Goal: Transaction & Acquisition: Purchase product/service

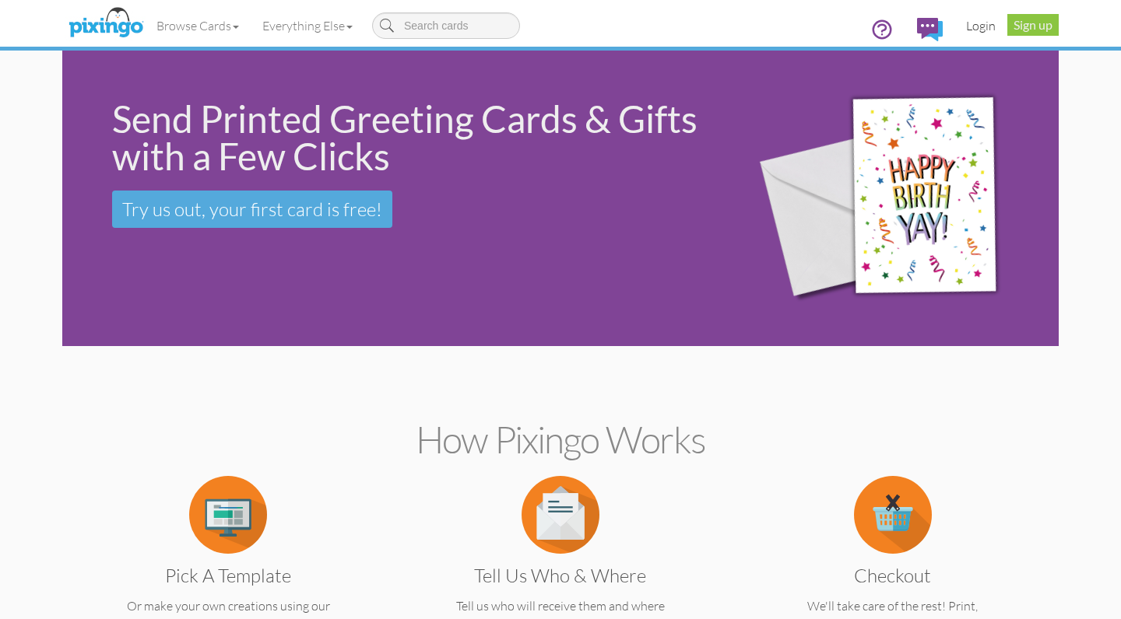
click at [987, 26] on link "Login" at bounding box center [980, 25] width 53 height 39
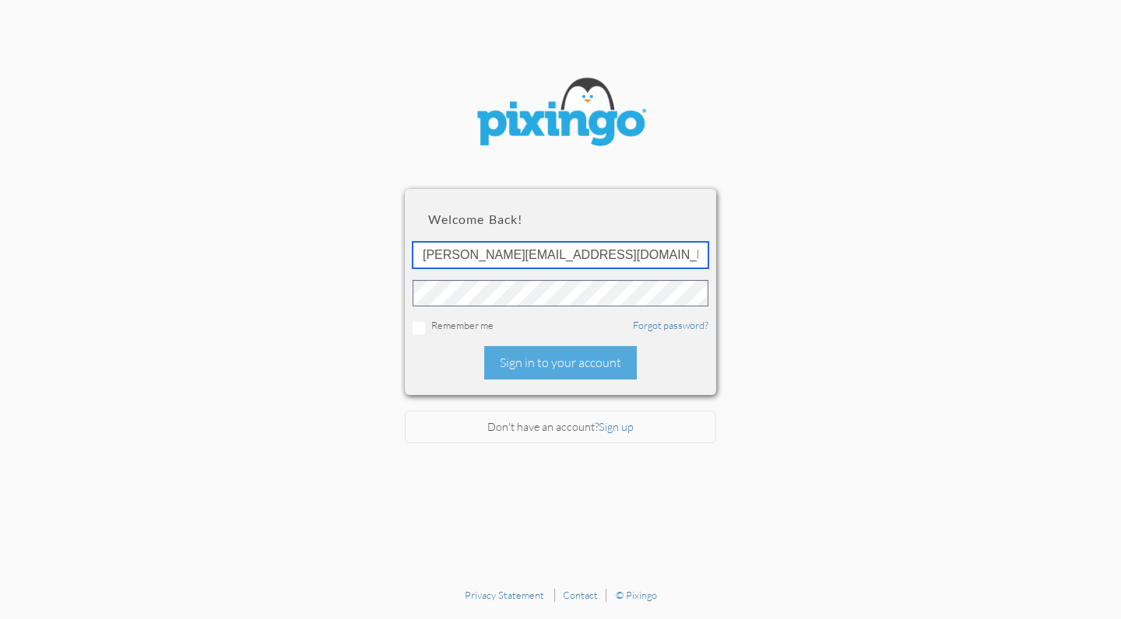
type input "[PERSON_NAME][EMAIL_ADDRESS][DOMAIN_NAME]"
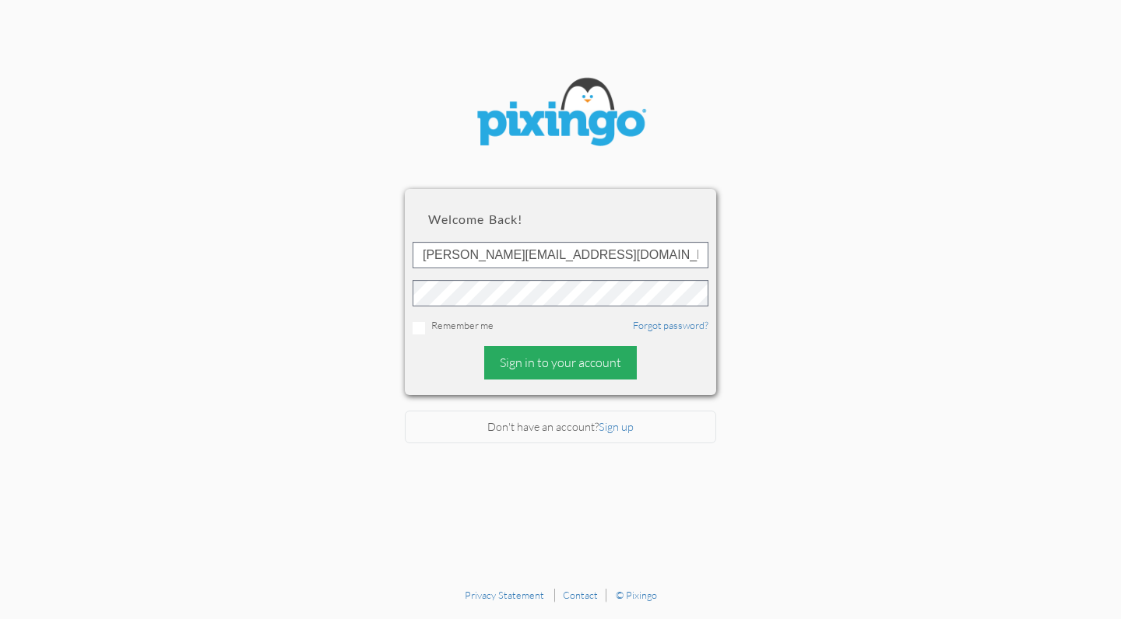
click at [521, 361] on div "Sign in to your account" at bounding box center [560, 362] width 153 height 33
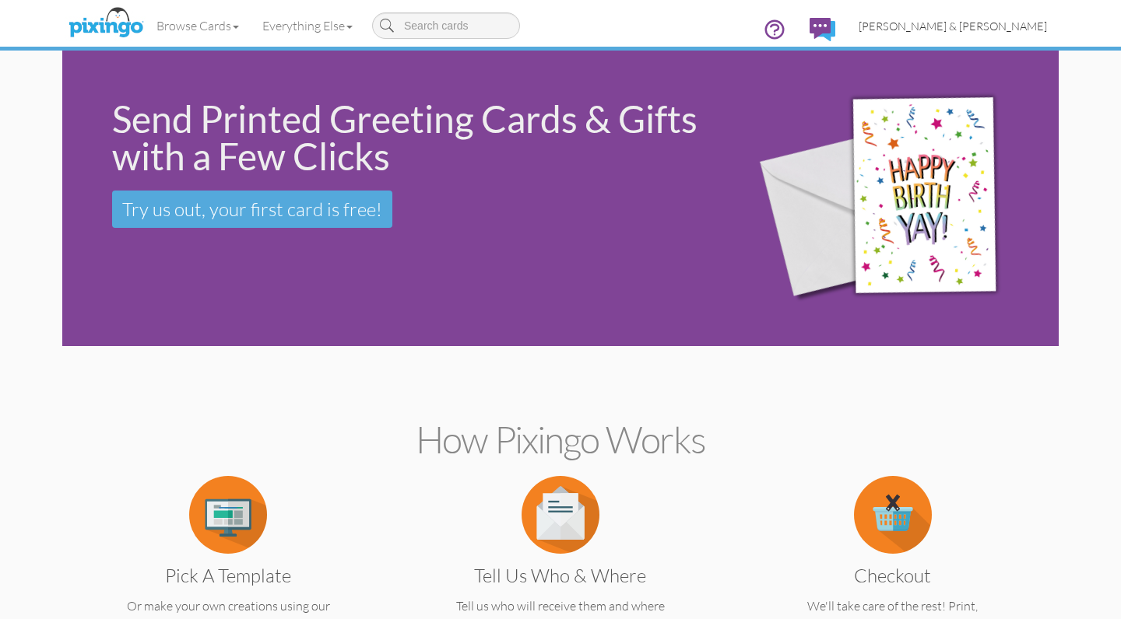
click at [1016, 25] on span "[PERSON_NAME] & [PERSON_NAME]" at bounding box center [952, 25] width 188 height 13
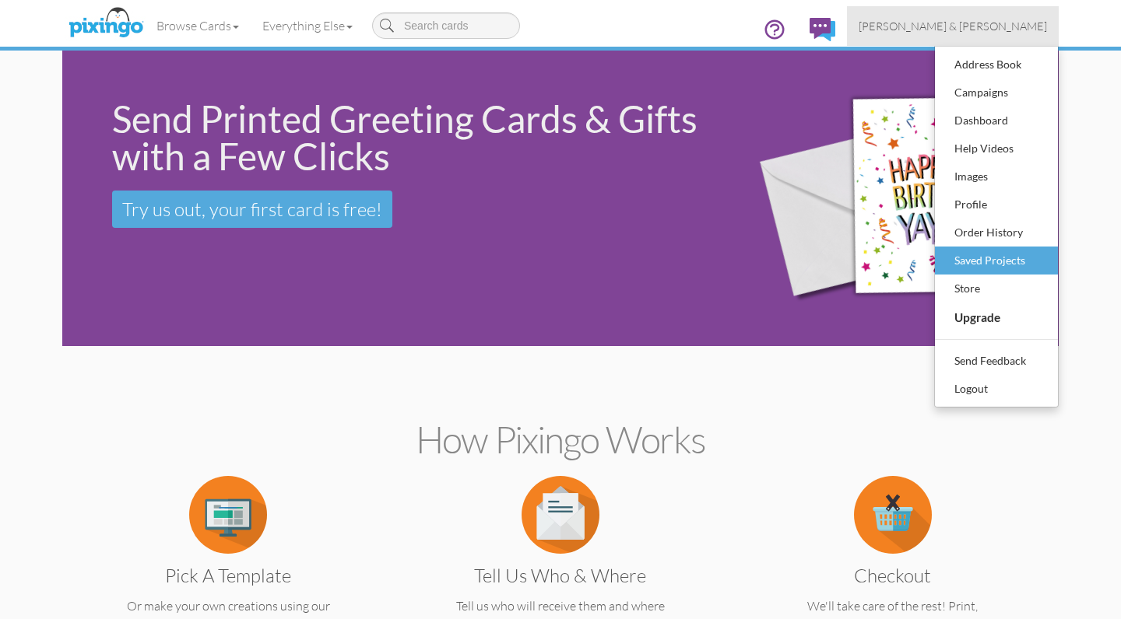
click at [982, 267] on div "Saved Projects" at bounding box center [996, 260] width 92 height 23
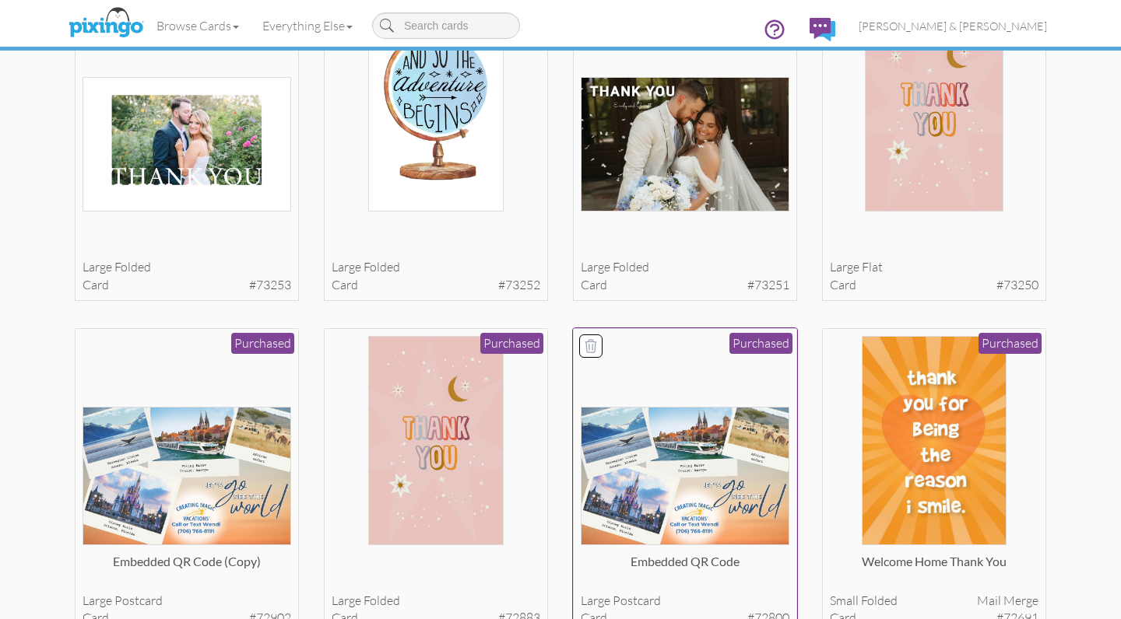
scroll to position [1520, 0]
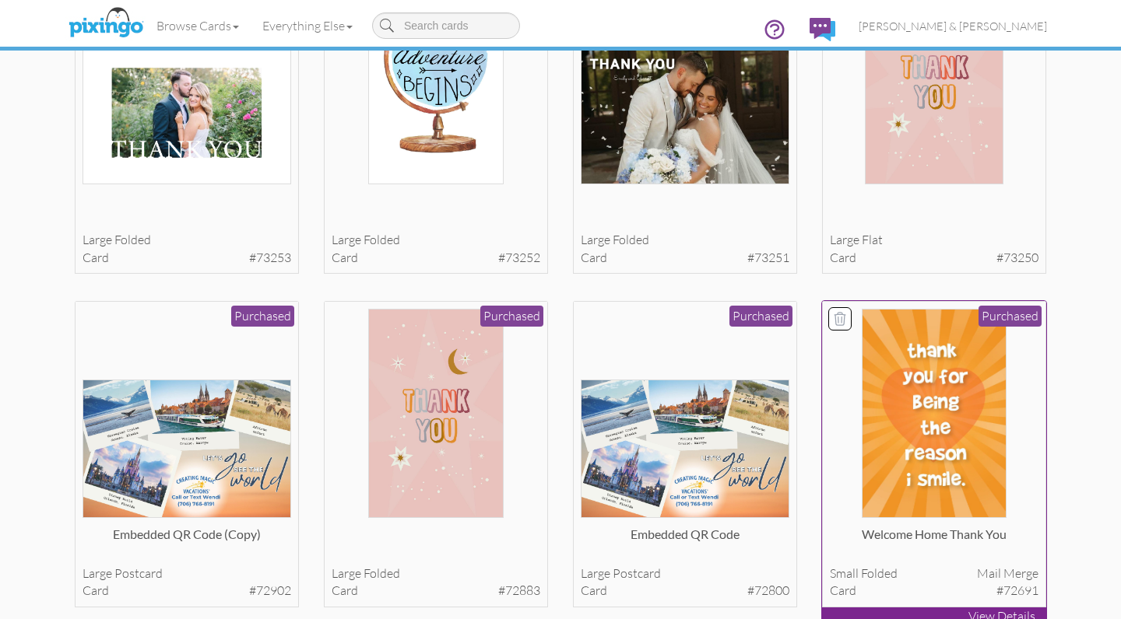
click at [938, 419] on img at bounding box center [933, 413] width 144 height 209
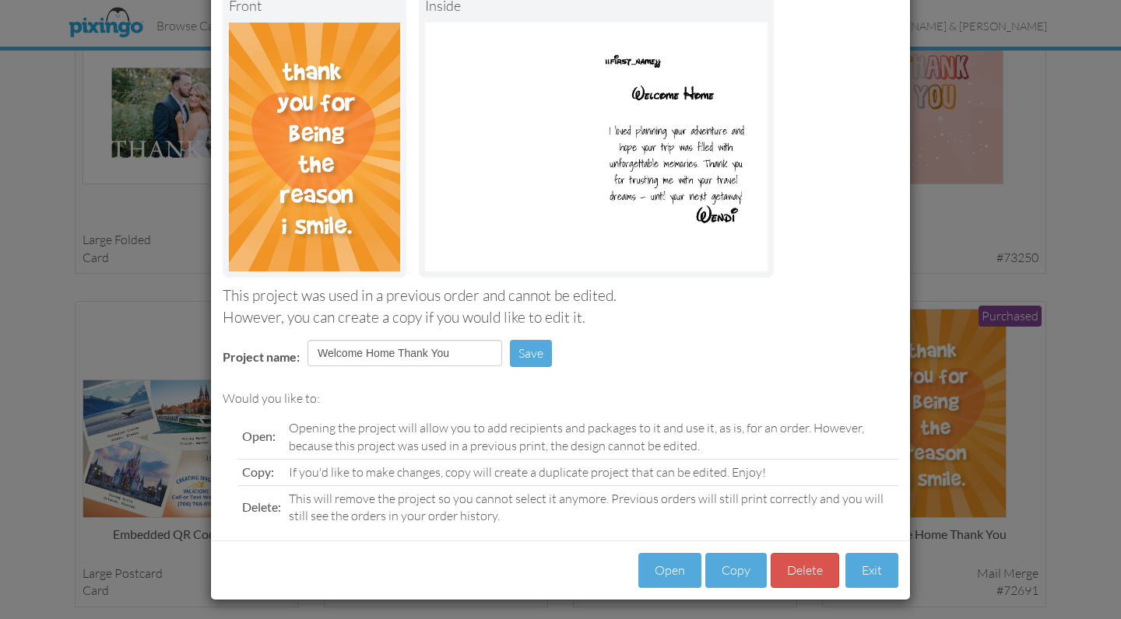
scroll to position [103, 0]
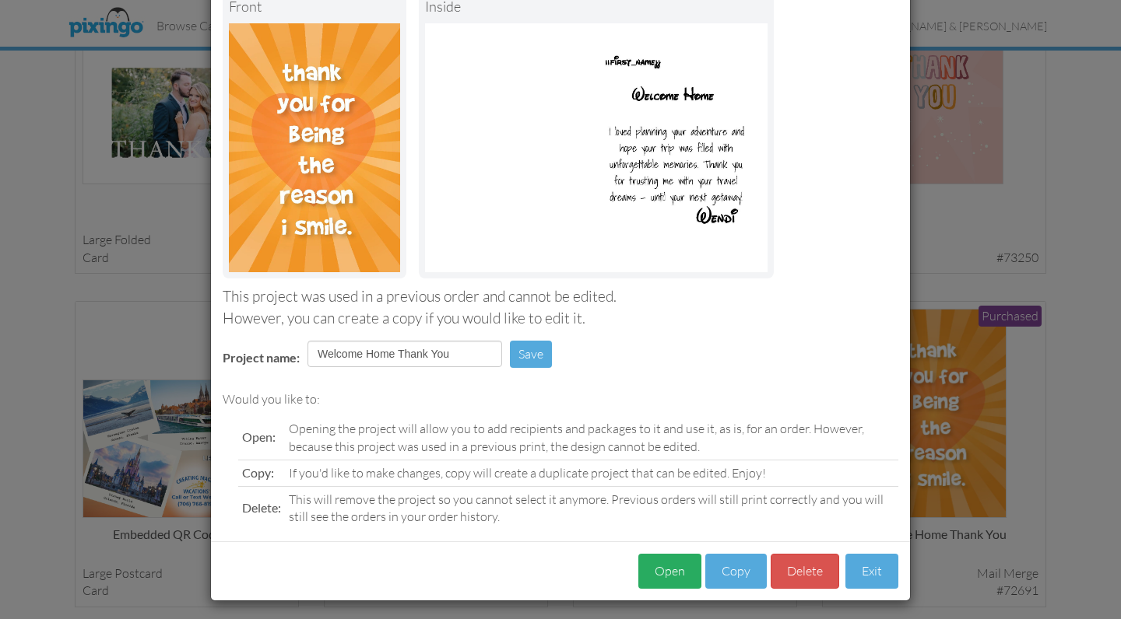
click at [674, 580] on button "Open" at bounding box center [669, 571] width 63 height 35
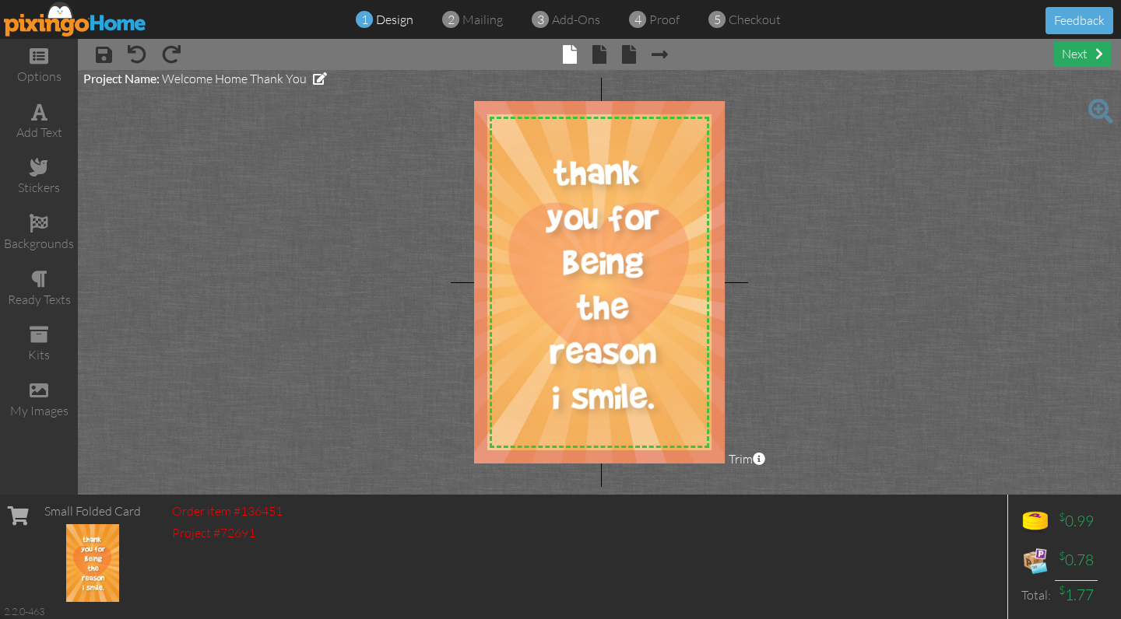
click at [1082, 57] on div "next" at bounding box center [1082, 54] width 57 height 26
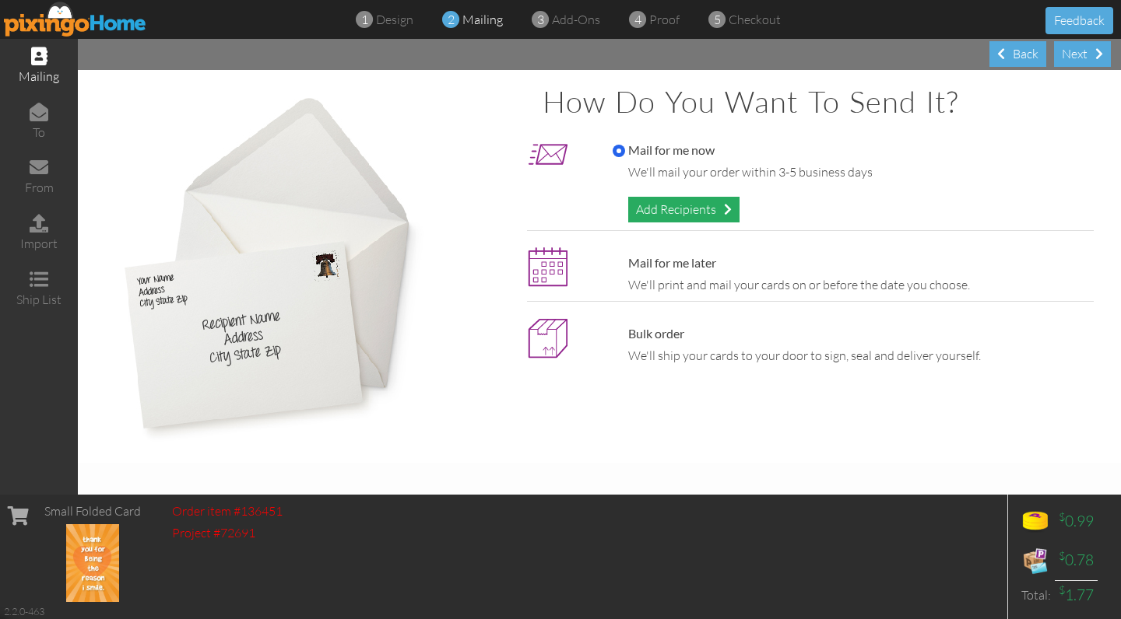
click at [737, 200] on div "Add Recipients" at bounding box center [683, 210] width 111 height 26
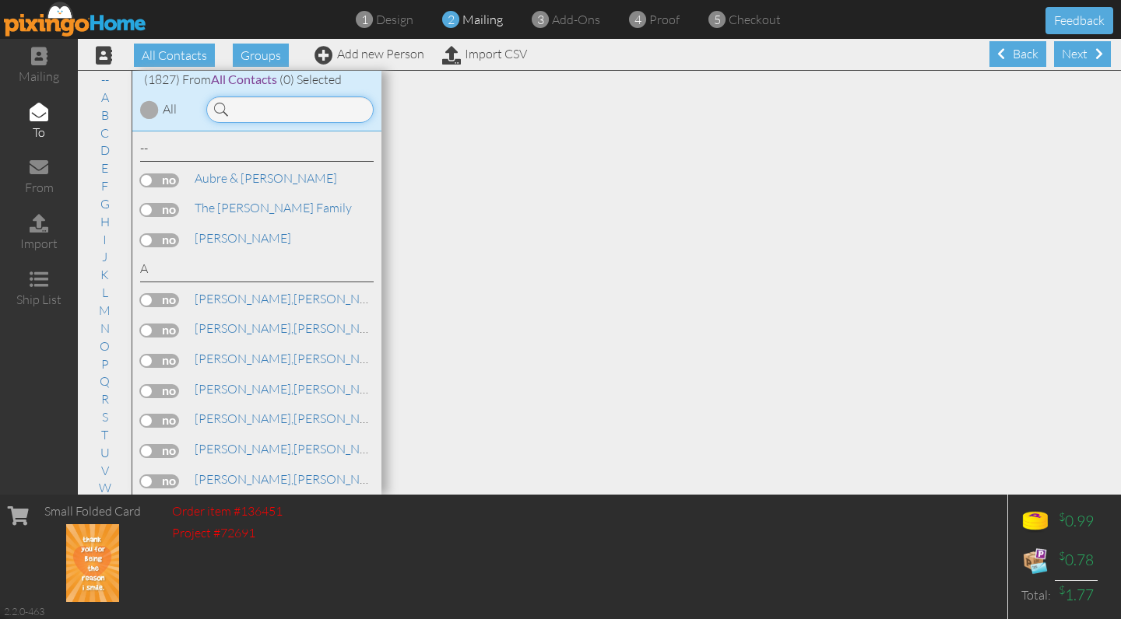
click at [282, 110] on input at bounding box center [289, 109] width 167 height 26
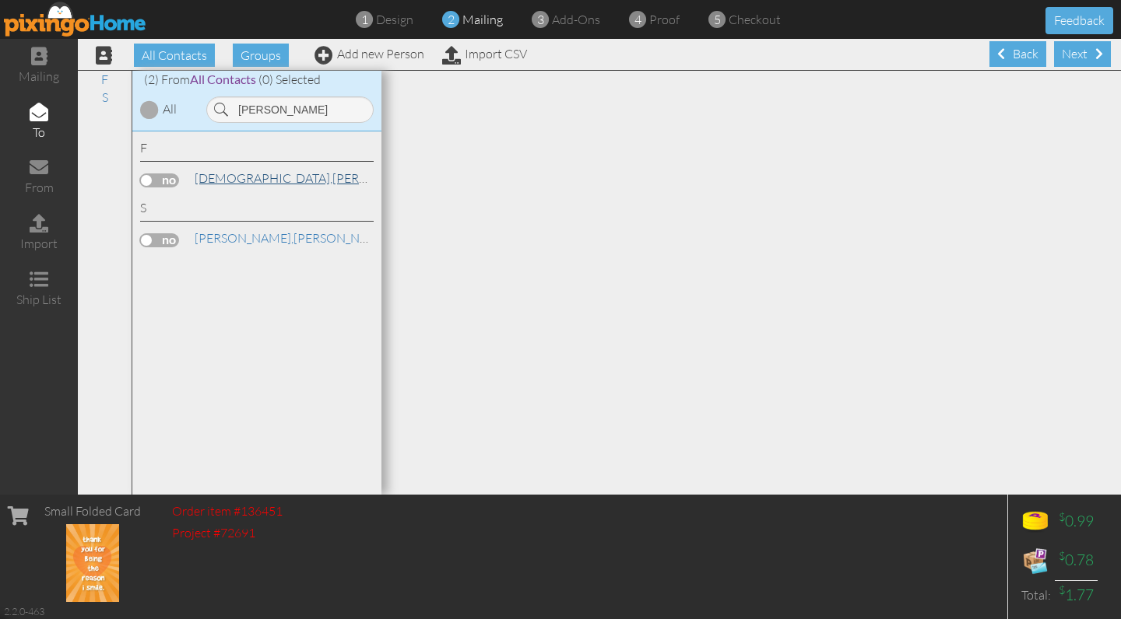
click at [214, 174] on span "[DEMOGRAPHIC_DATA]," at bounding box center [264, 178] width 138 height 16
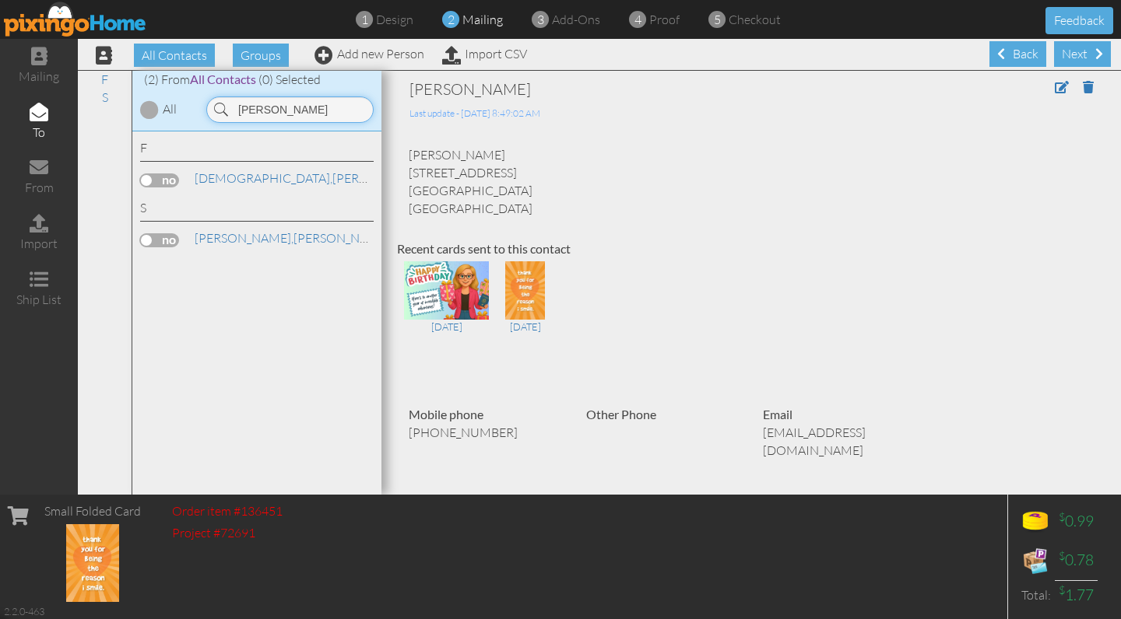
click at [316, 107] on input "[PERSON_NAME]" at bounding box center [289, 109] width 167 height 26
type input "erica"
click at [244, 178] on link "Maner, Erica" at bounding box center [292, 178] width 198 height 19
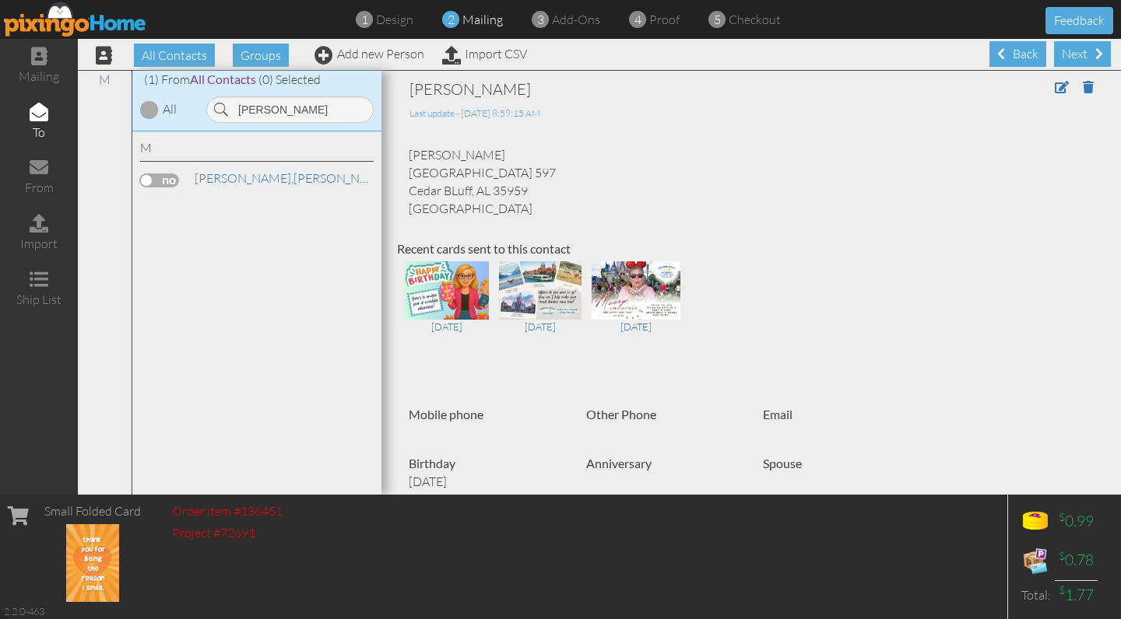
click at [167, 179] on label at bounding box center [159, 181] width 39 height 14
click at [0, 0] on input "checkbox" at bounding box center [0, 0] width 0 height 0
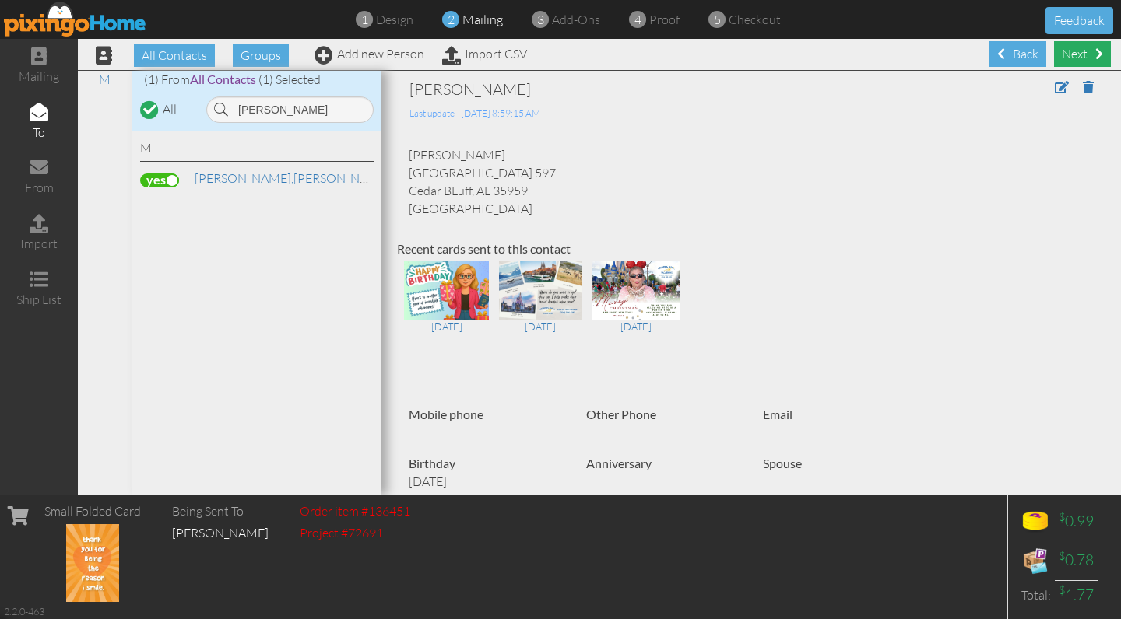
click at [1091, 55] on div "Next" at bounding box center [1082, 54] width 57 height 26
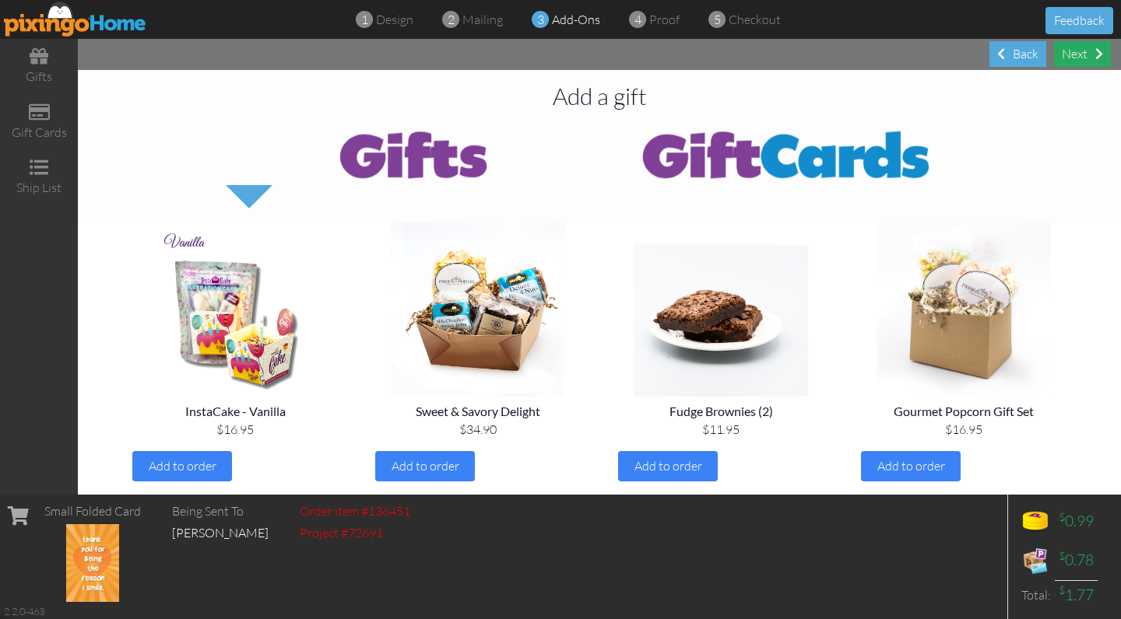
click at [1087, 61] on div "Next" at bounding box center [1082, 54] width 57 height 26
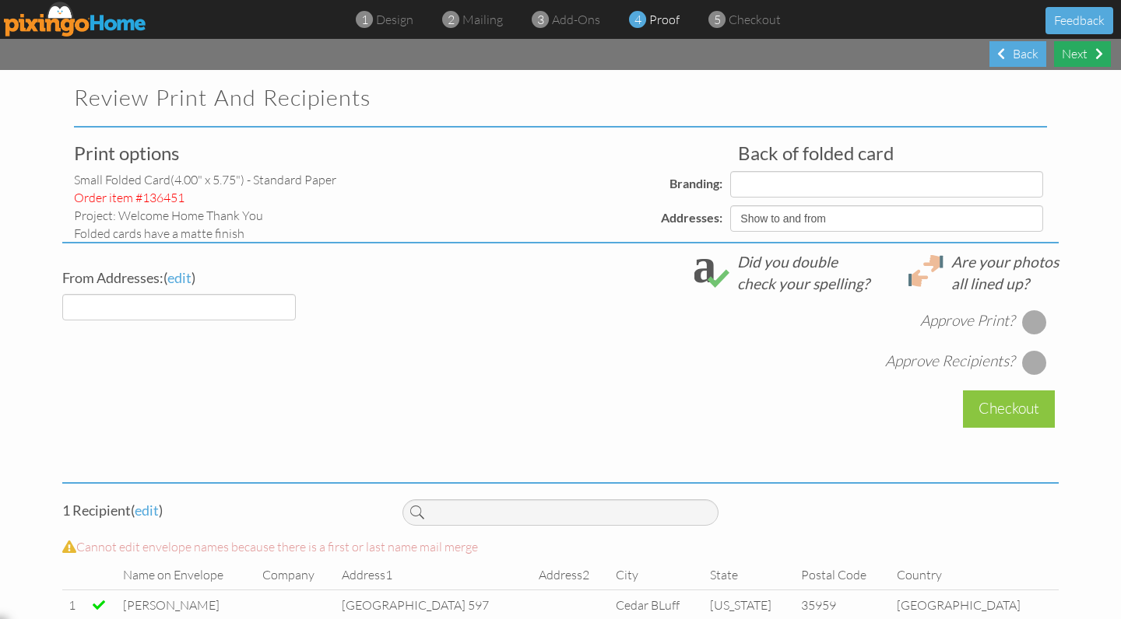
select select "object:9778"
select select "object:9780"
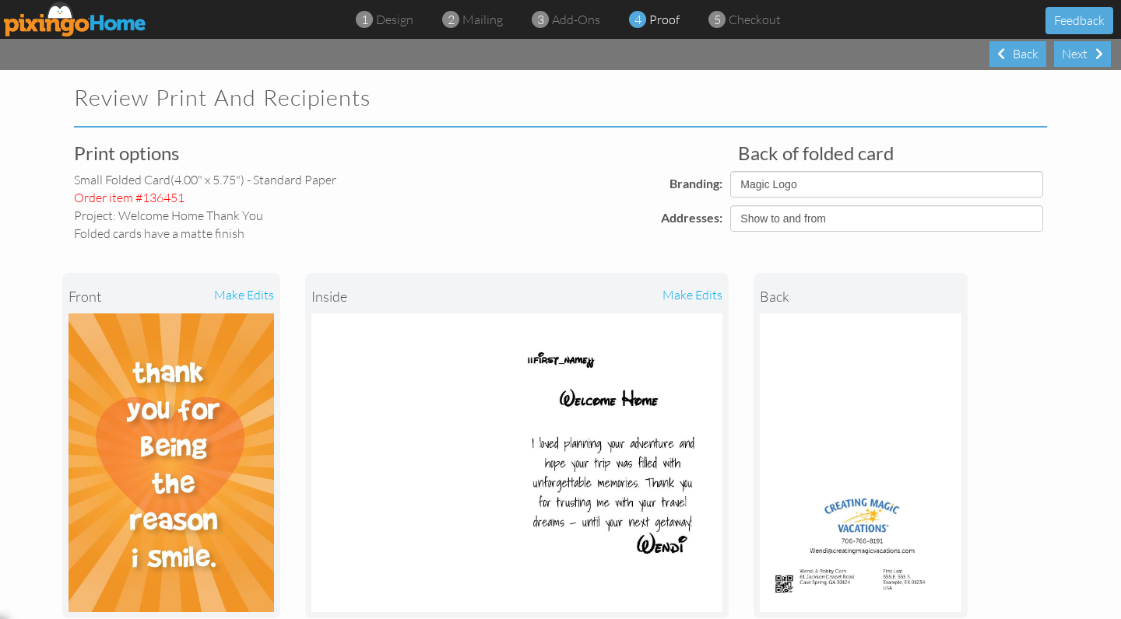
click at [1035, 317] on div "front make edits inside make edits back" at bounding box center [560, 446] width 996 height 408
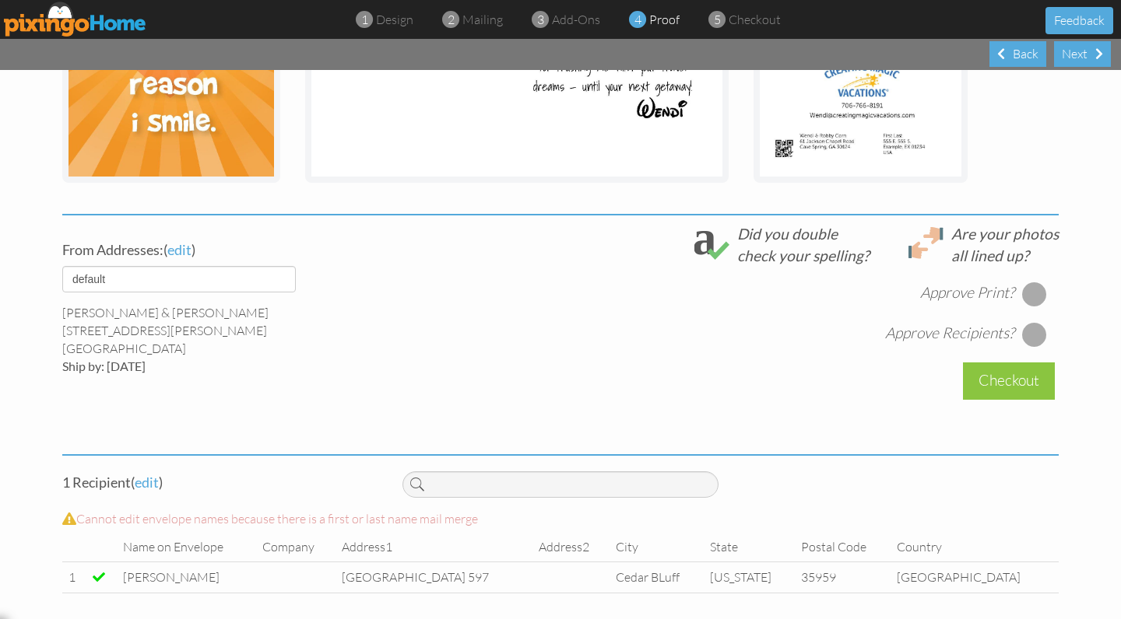
scroll to position [435, 0]
click at [1039, 283] on div at bounding box center [1034, 294] width 25 height 25
click at [1033, 329] on div at bounding box center [1034, 335] width 25 height 25
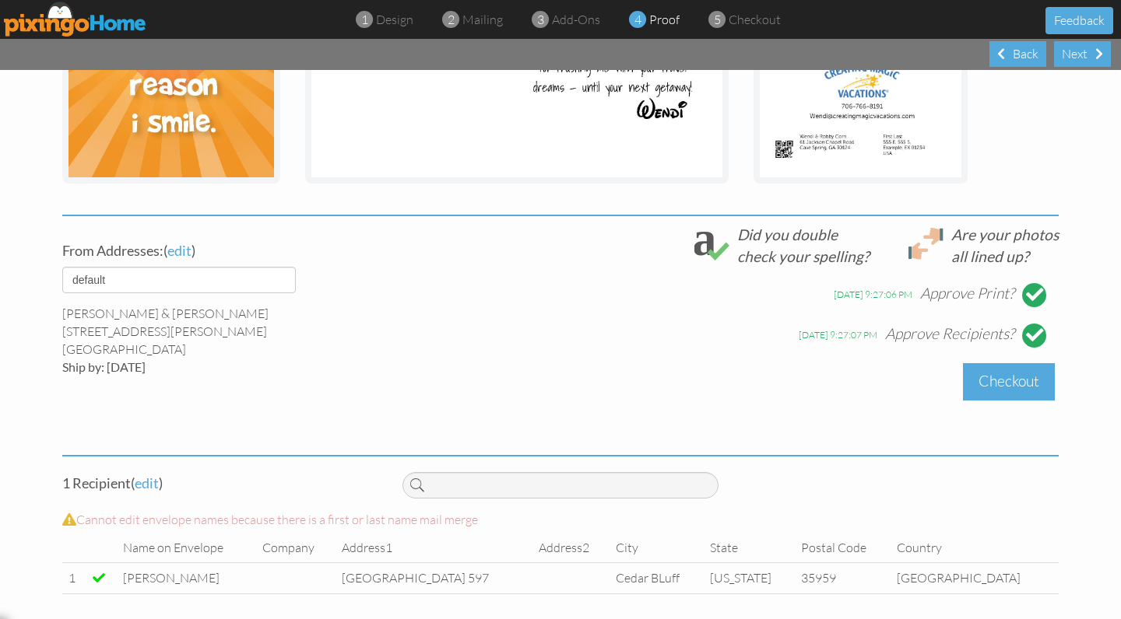
click at [1000, 385] on div "Checkout" at bounding box center [1009, 381] width 92 height 37
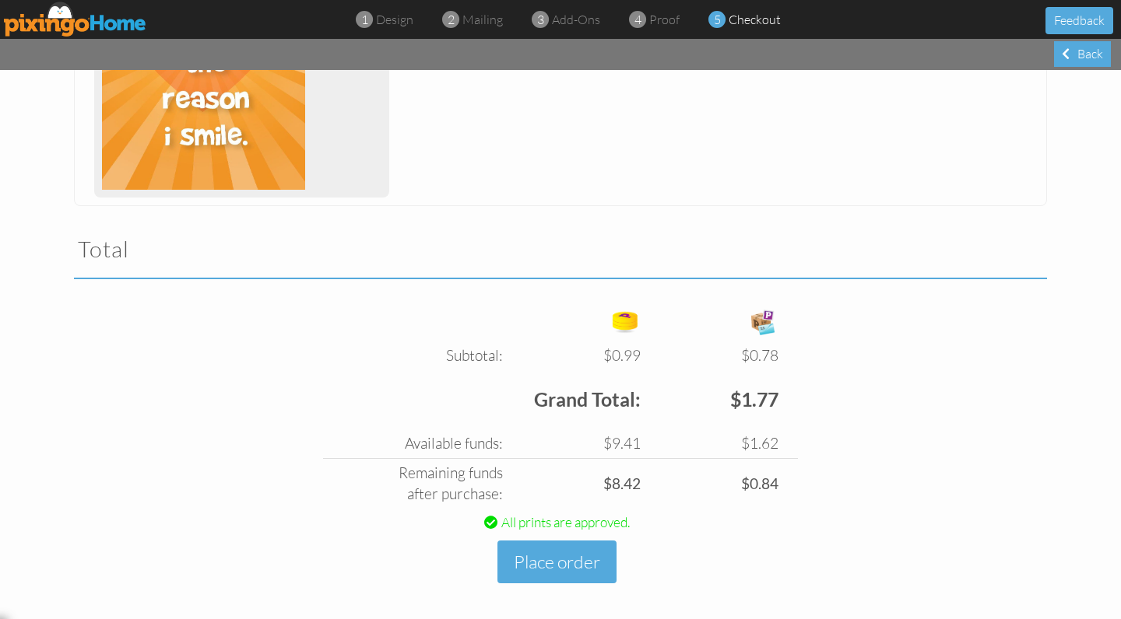
scroll to position [377, 0]
click at [536, 558] on button "Place order" at bounding box center [556, 563] width 119 height 43
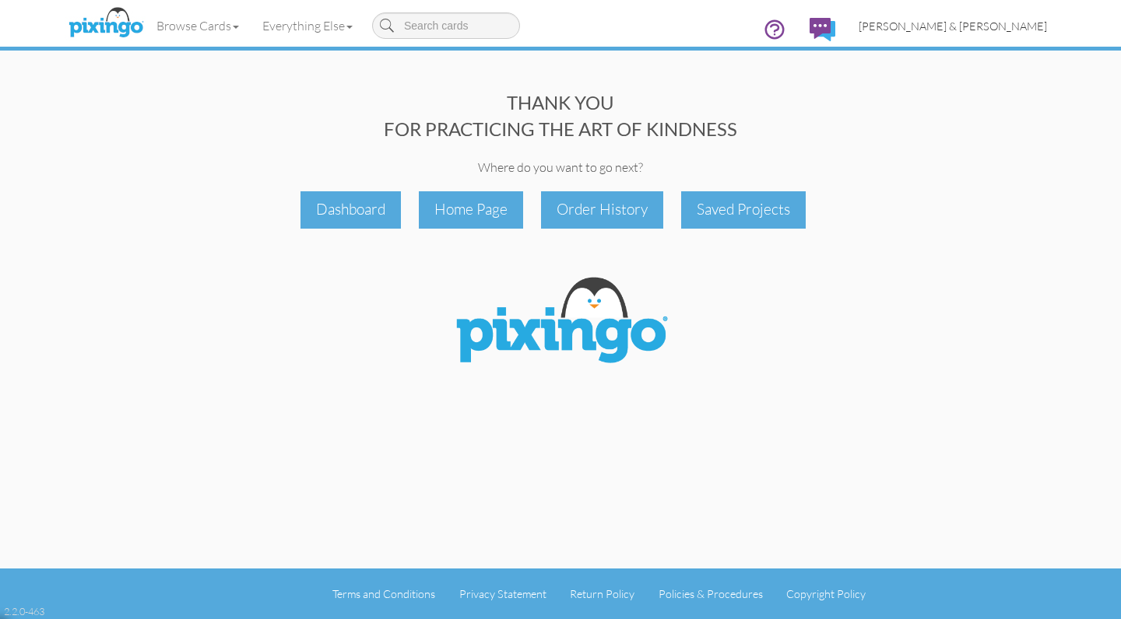
click at [978, 22] on span "[PERSON_NAME] & [PERSON_NAME]" at bounding box center [952, 25] width 188 height 13
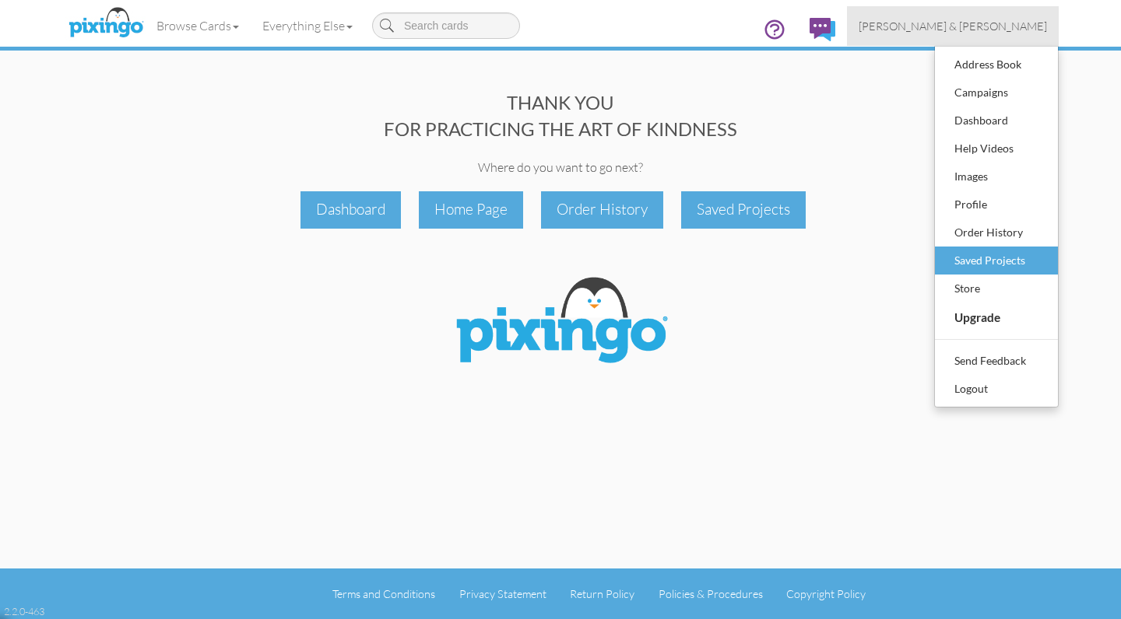
click at [959, 260] on div "Saved Projects" at bounding box center [996, 260] width 92 height 23
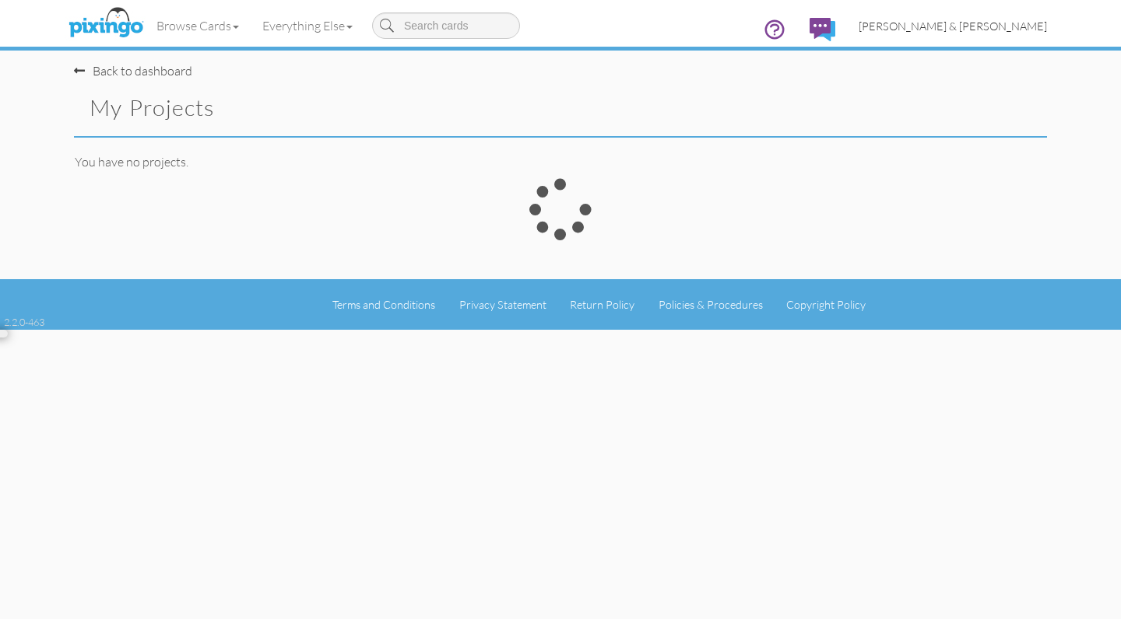
click at [954, 29] on span "[PERSON_NAME] & [PERSON_NAME]" at bounding box center [952, 25] width 188 height 13
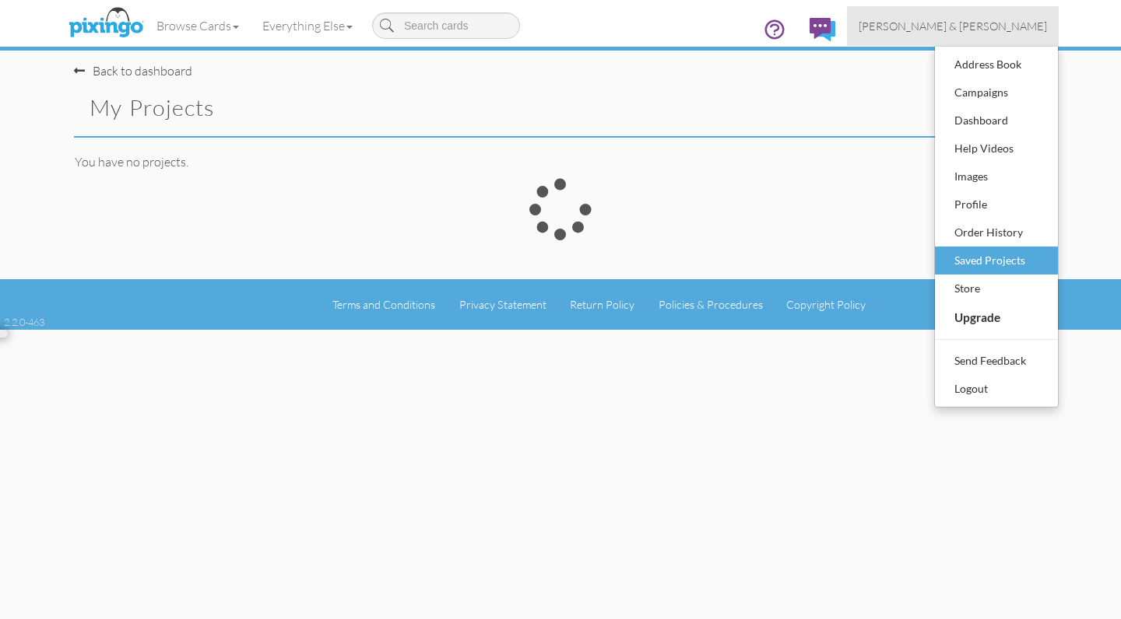
click at [959, 265] on div "Saved Projects" at bounding box center [996, 260] width 92 height 23
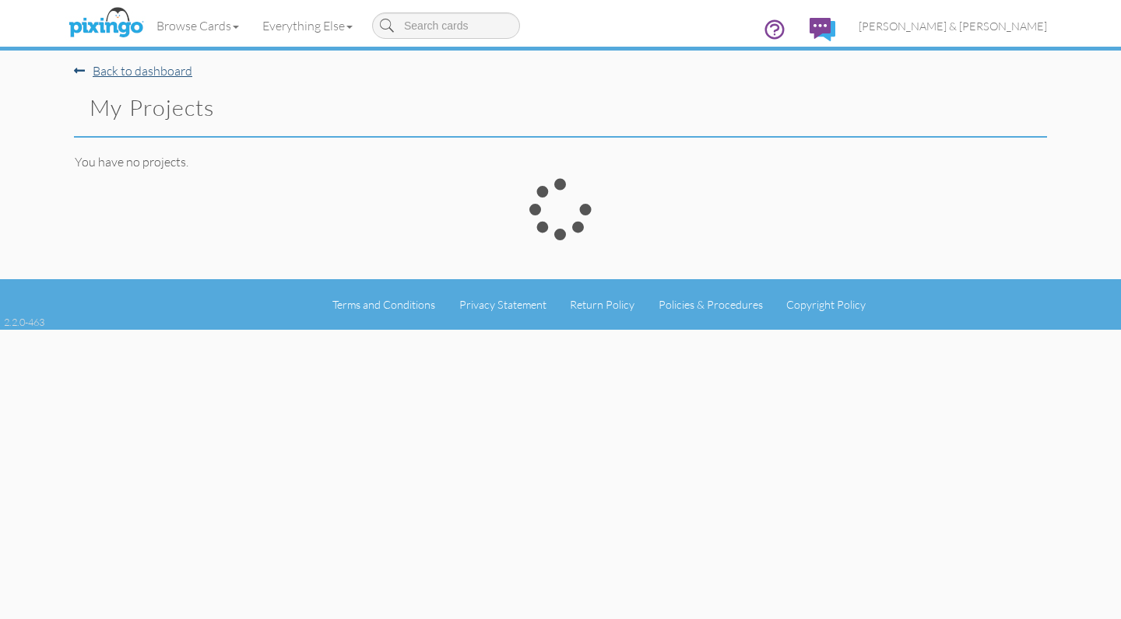
click at [109, 70] on link "Back to dashboard" at bounding box center [133, 71] width 118 height 16
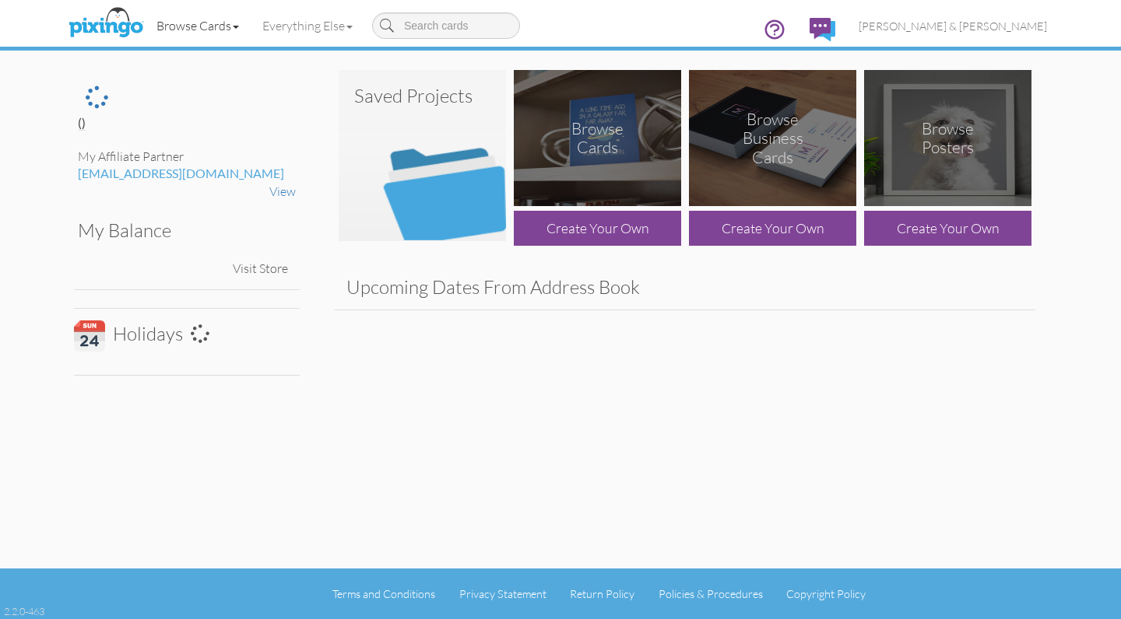
click at [198, 27] on link "Browse Cards" at bounding box center [198, 25] width 106 height 39
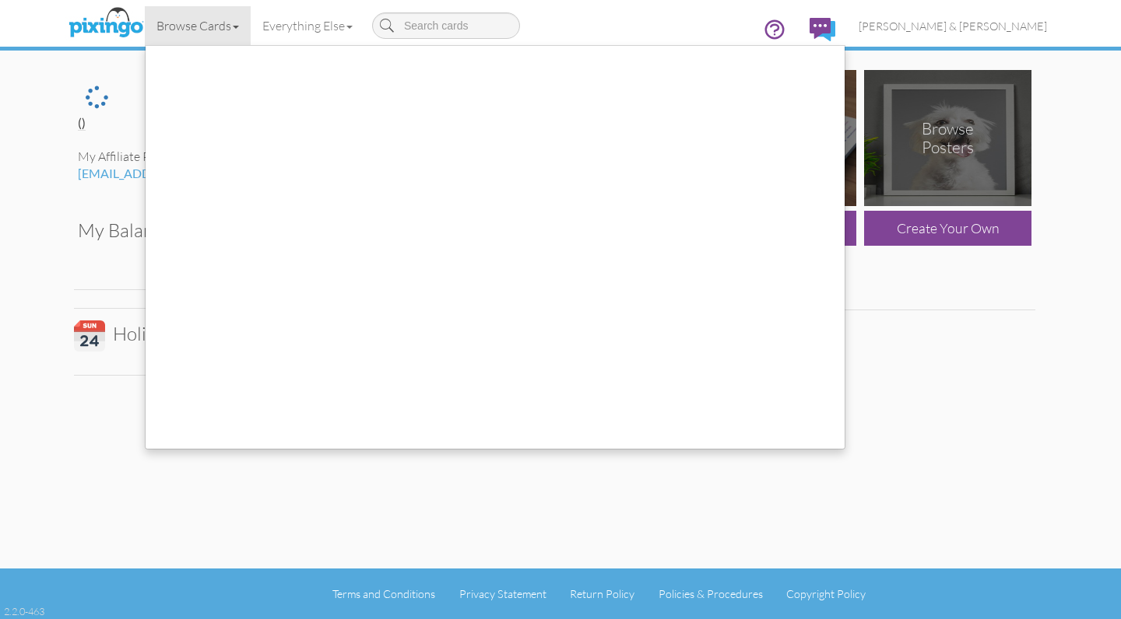
click at [198, 27] on link "Browse Cards" at bounding box center [198, 25] width 106 height 39
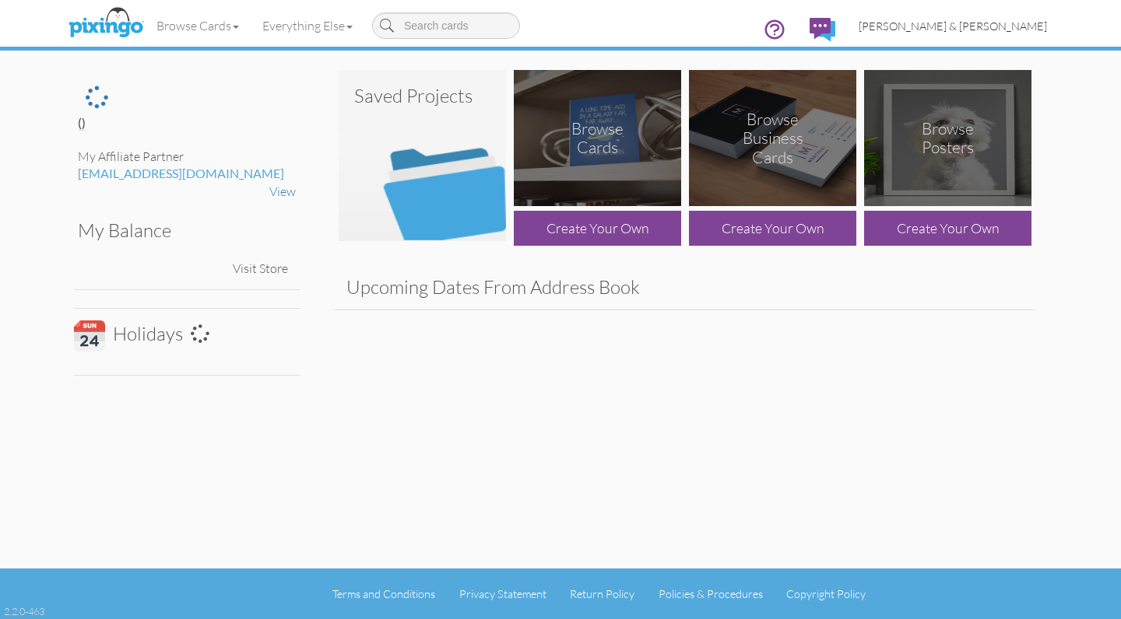
click at [974, 29] on span "[PERSON_NAME] & [PERSON_NAME]" at bounding box center [952, 25] width 188 height 13
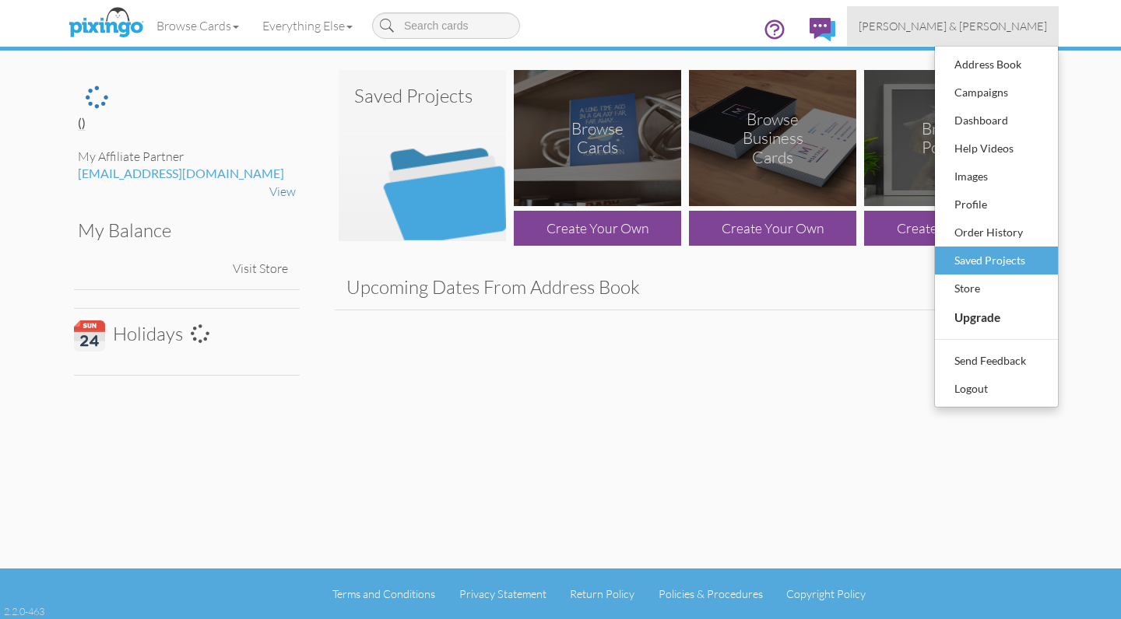
click at [977, 257] on div "Saved Projects" at bounding box center [996, 260] width 92 height 23
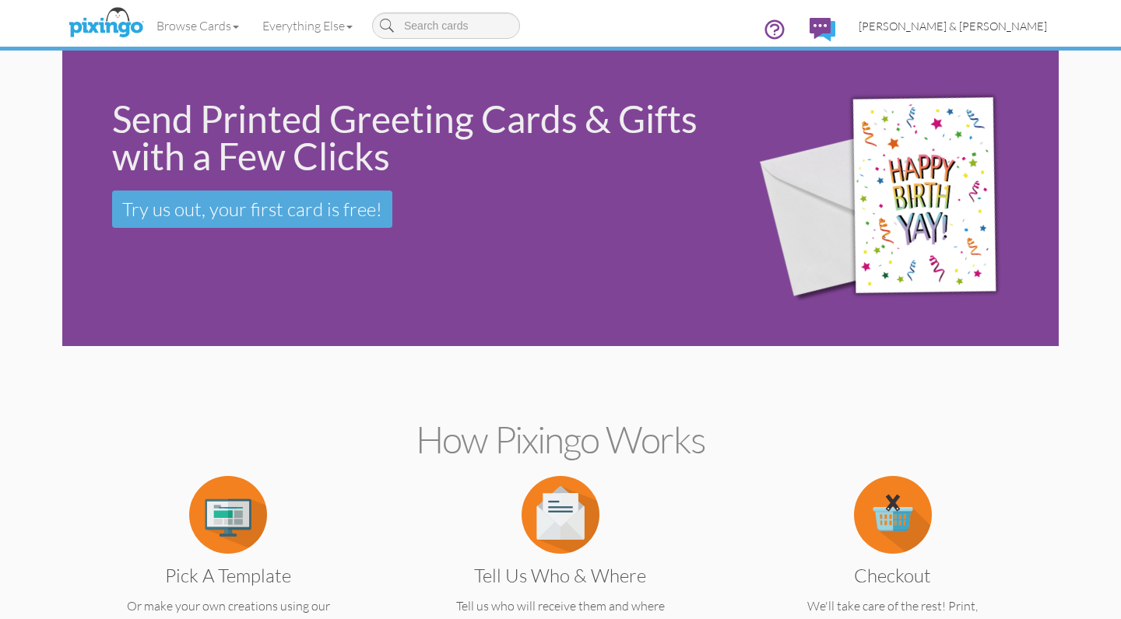
click at [1031, 26] on span "[PERSON_NAME] & [PERSON_NAME]" at bounding box center [952, 25] width 188 height 13
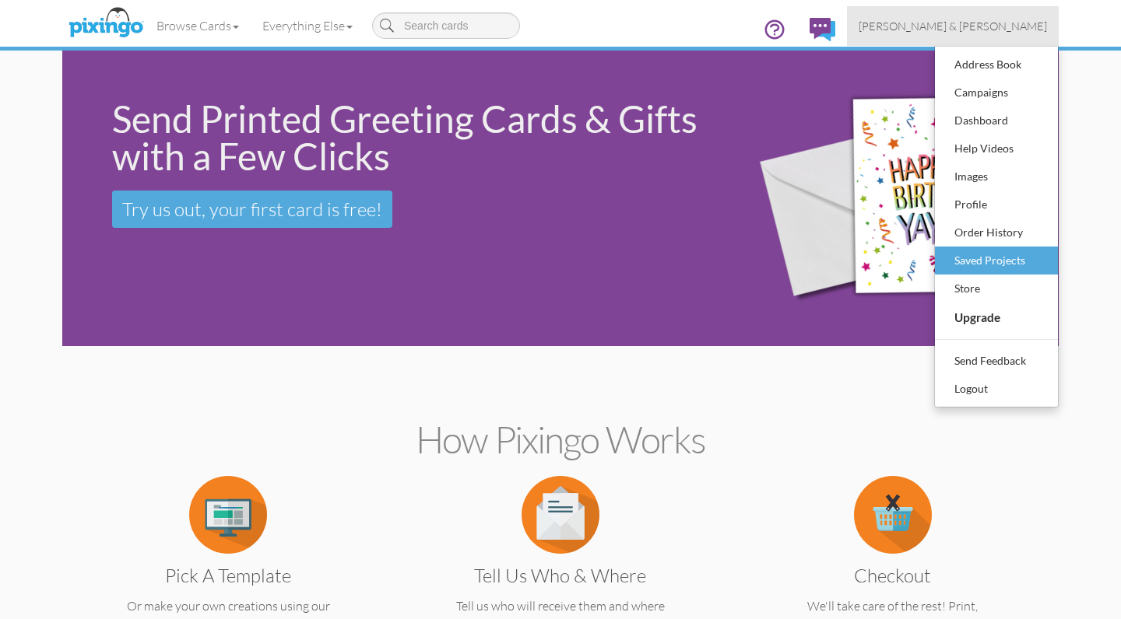
click at [972, 260] on div "Saved Projects" at bounding box center [996, 260] width 92 height 23
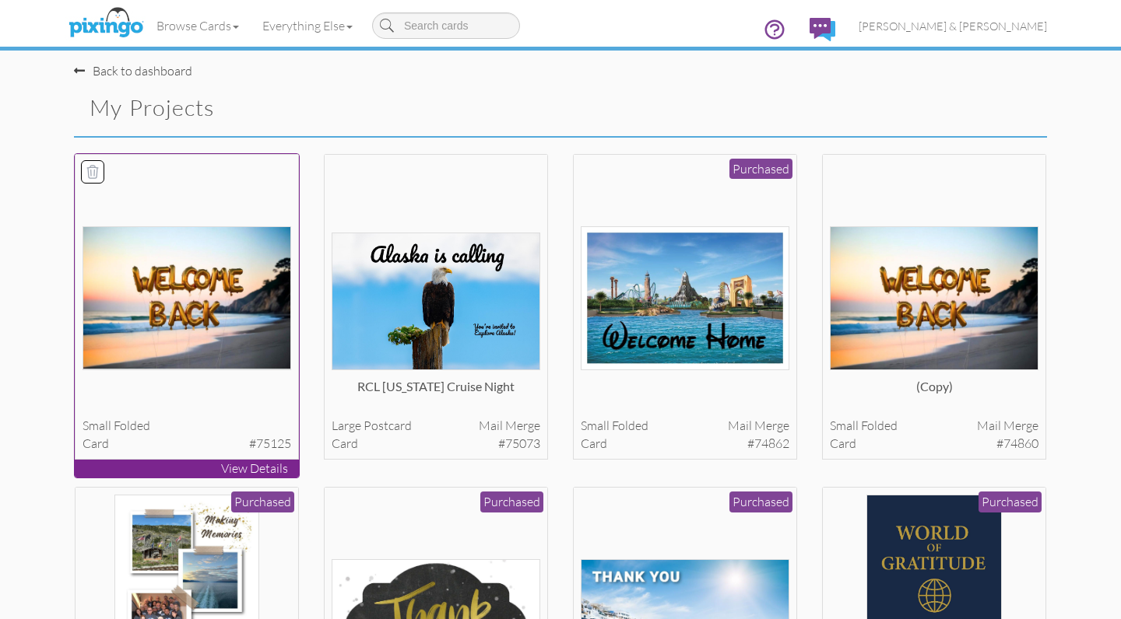
click at [200, 324] on img at bounding box center [186, 298] width 209 height 144
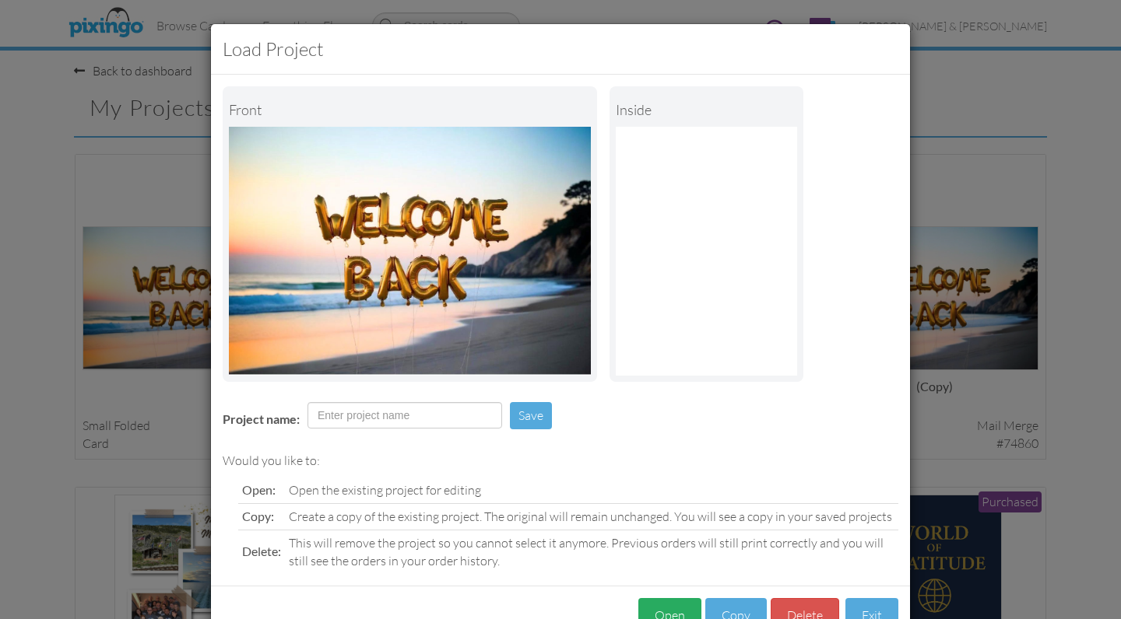
click at [663, 610] on button "Open" at bounding box center [669, 615] width 63 height 35
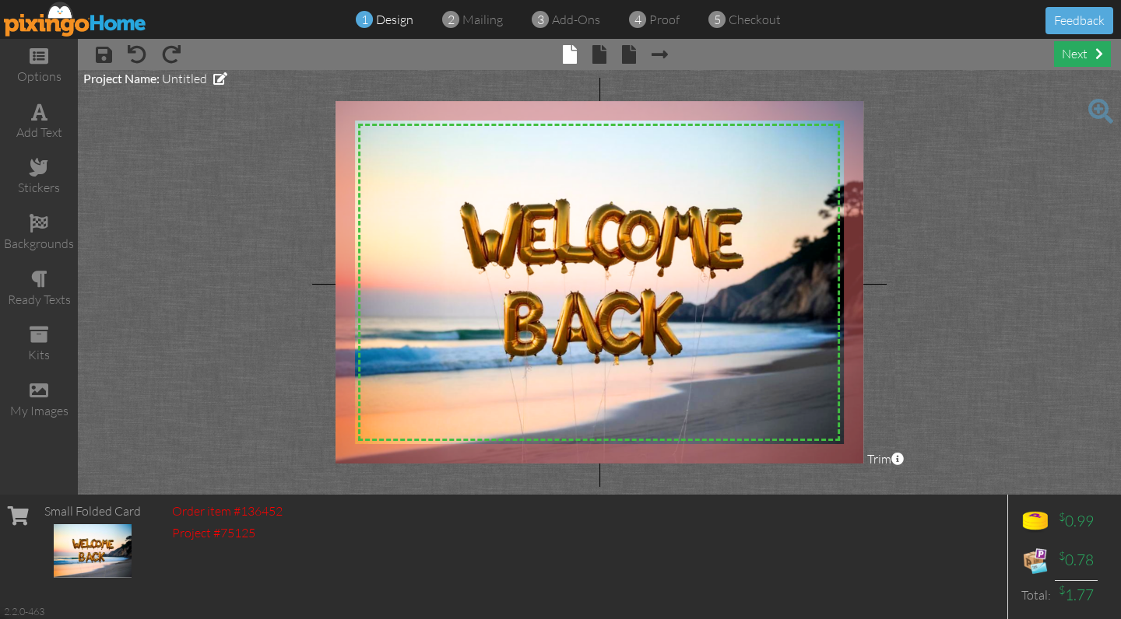
click at [1068, 53] on div "next" at bounding box center [1082, 54] width 57 height 26
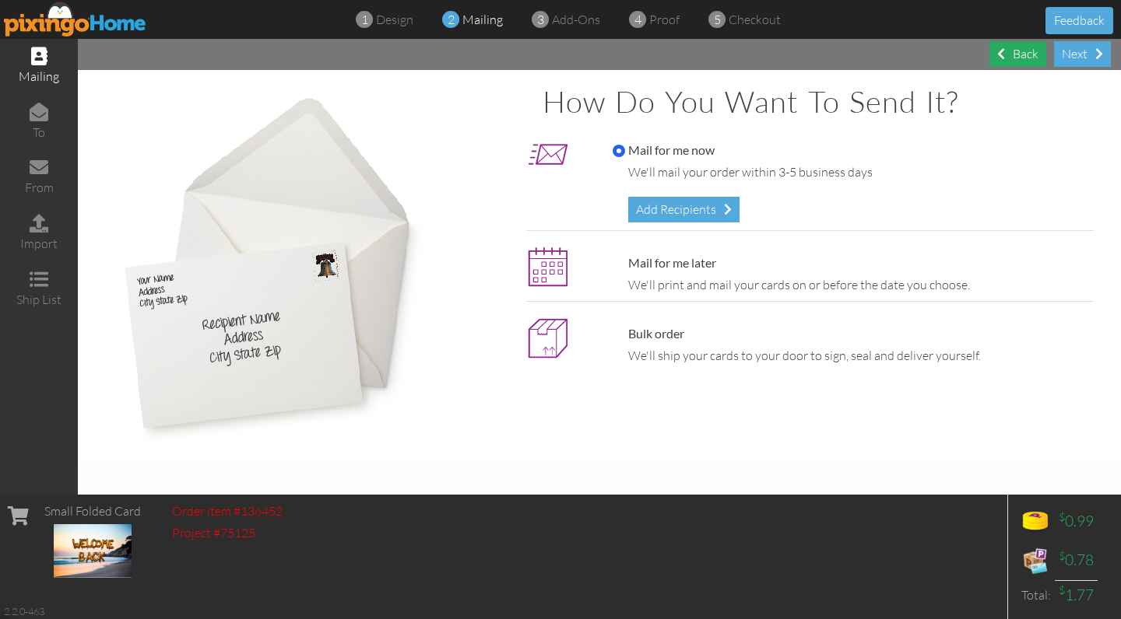
click at [1030, 56] on div "Back" at bounding box center [1017, 54] width 57 height 26
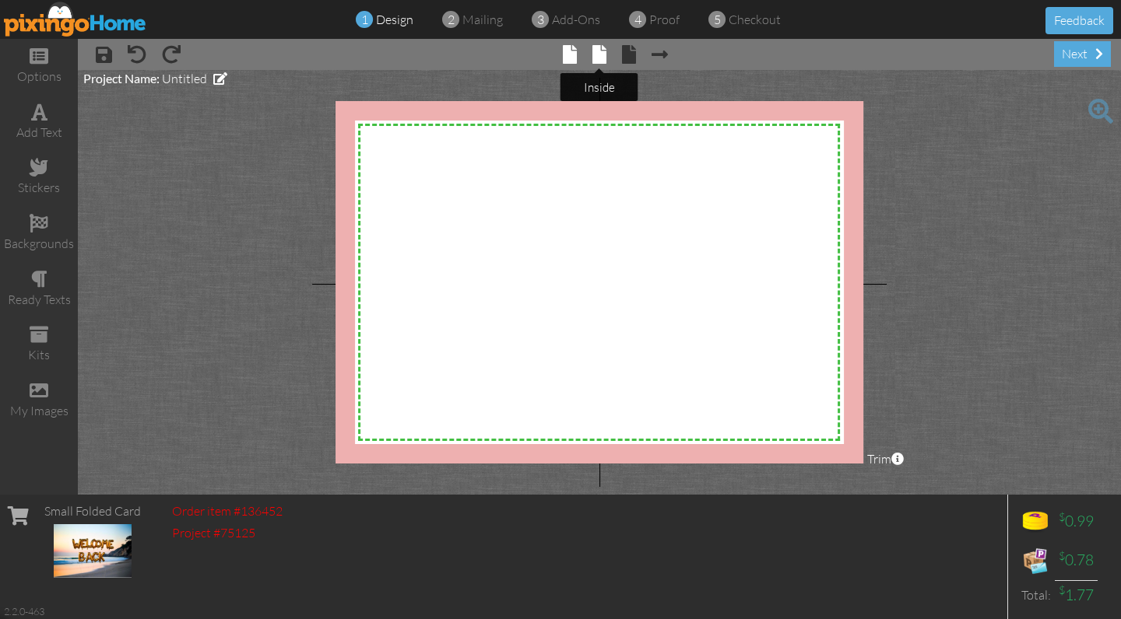
click at [599, 59] on span at bounding box center [599, 54] width 14 height 19
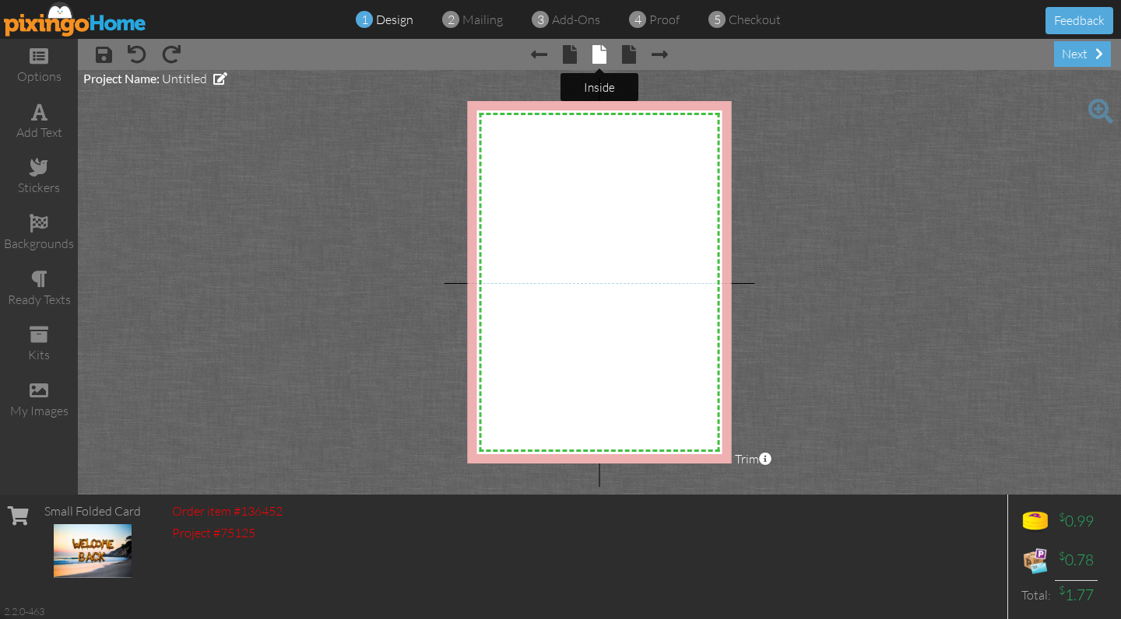
click at [599, 59] on span at bounding box center [599, 54] width 14 height 19
click at [572, 58] on span at bounding box center [570, 54] width 14 height 19
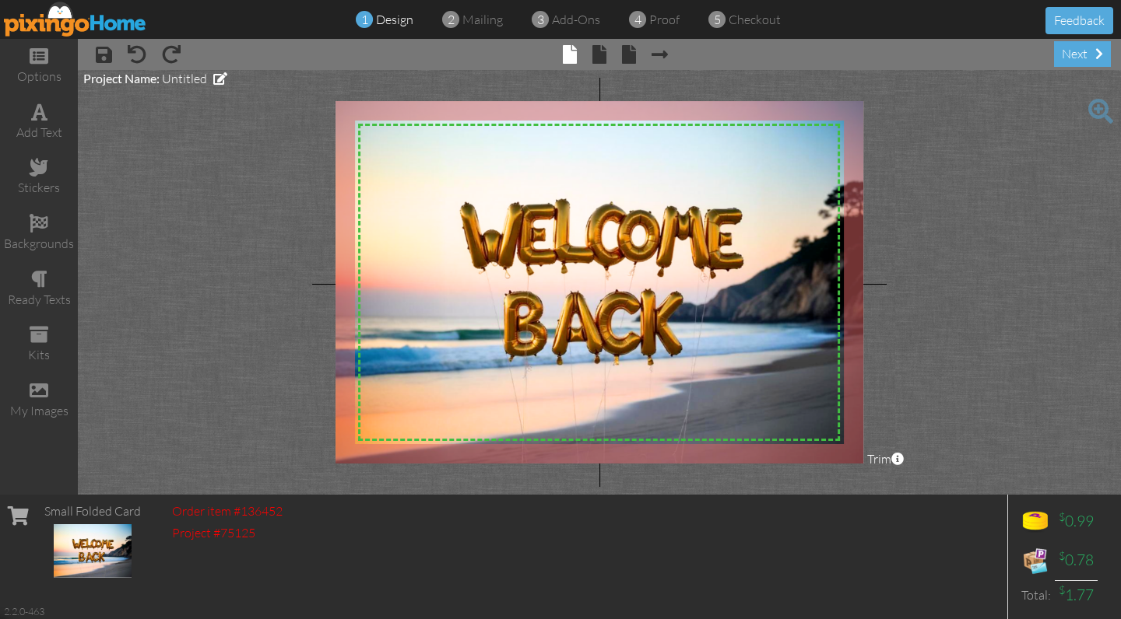
click at [609, 58] on span "× back" at bounding box center [621, 53] width 30 height 25
click at [603, 58] on span at bounding box center [599, 54] width 14 height 19
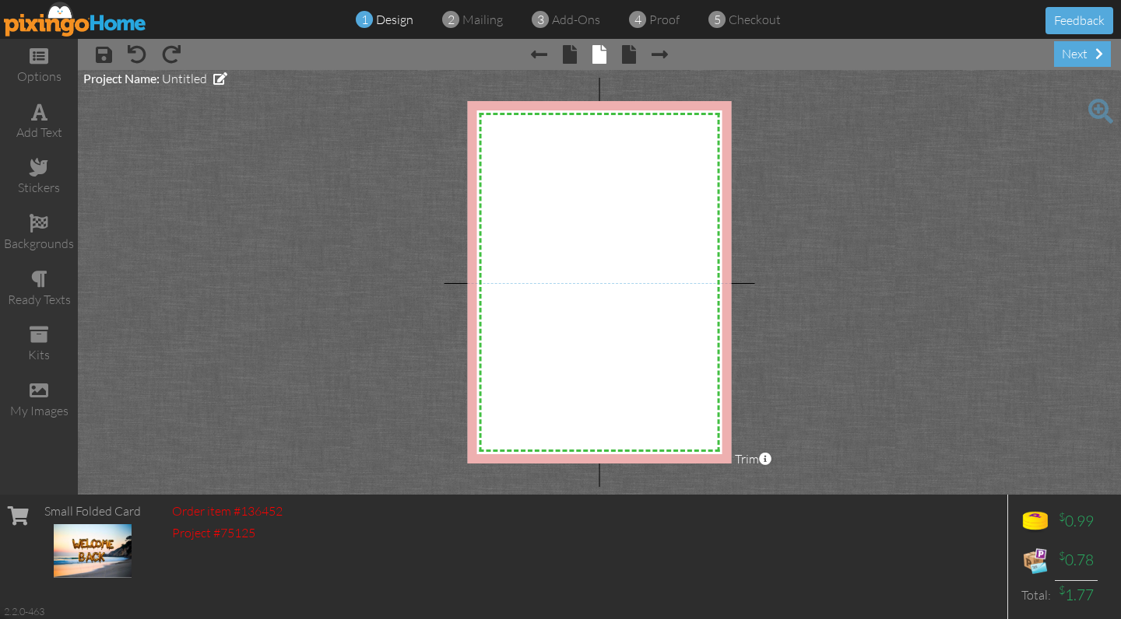
click at [86, 20] on img at bounding box center [75, 19] width 143 height 35
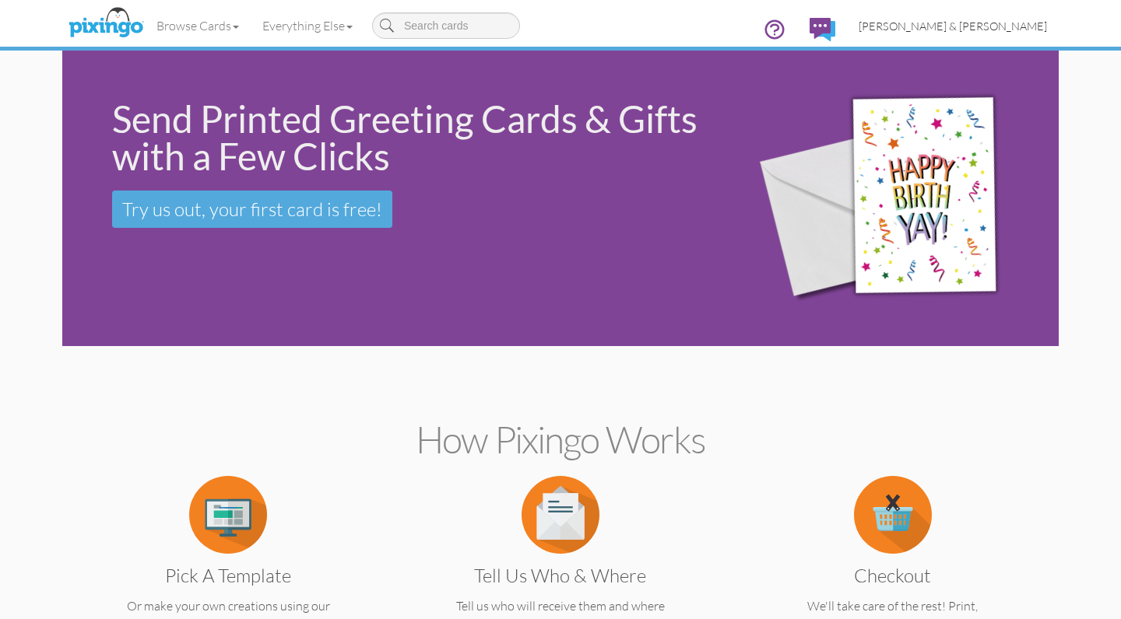
click at [1008, 27] on span "[PERSON_NAME] & [PERSON_NAME]" at bounding box center [952, 25] width 188 height 13
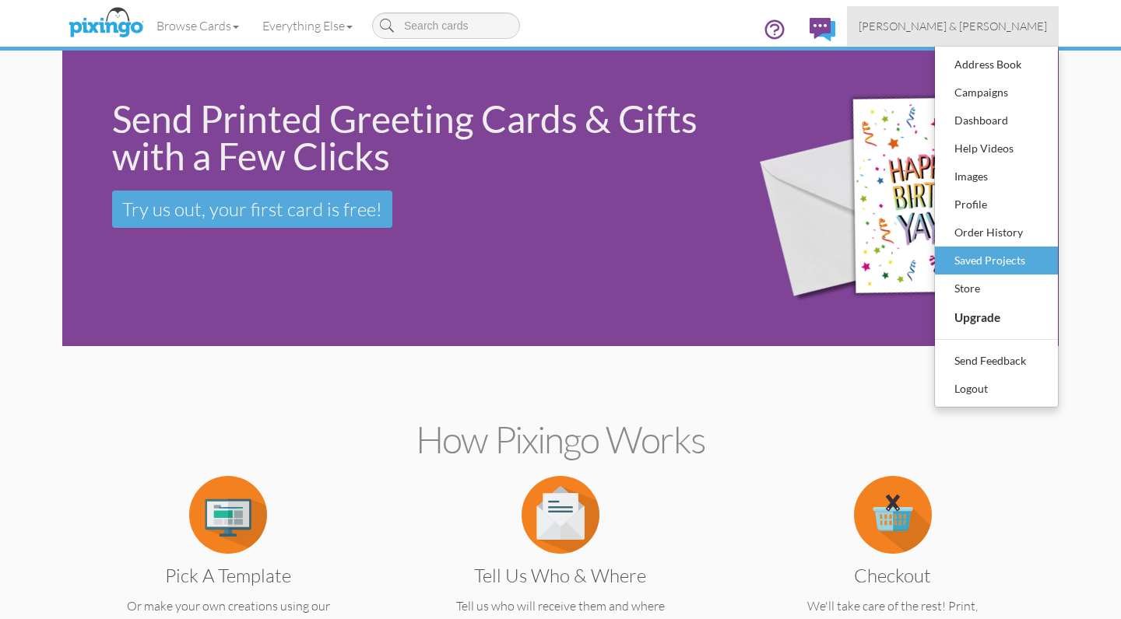
click at [981, 266] on div "Saved Projects" at bounding box center [996, 260] width 92 height 23
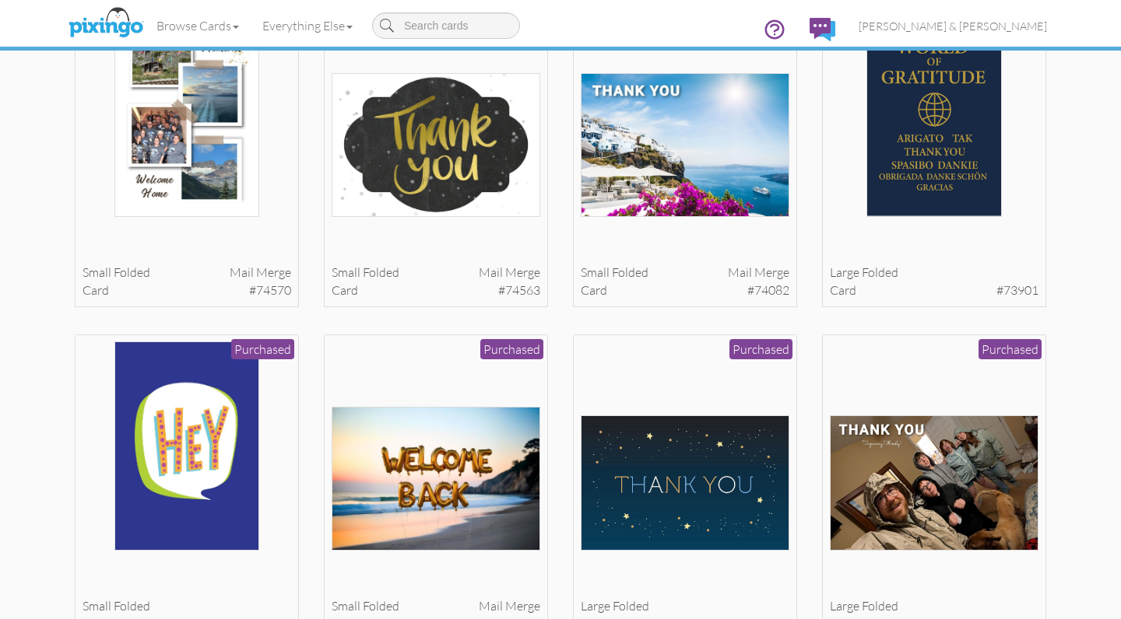
scroll to position [495, 0]
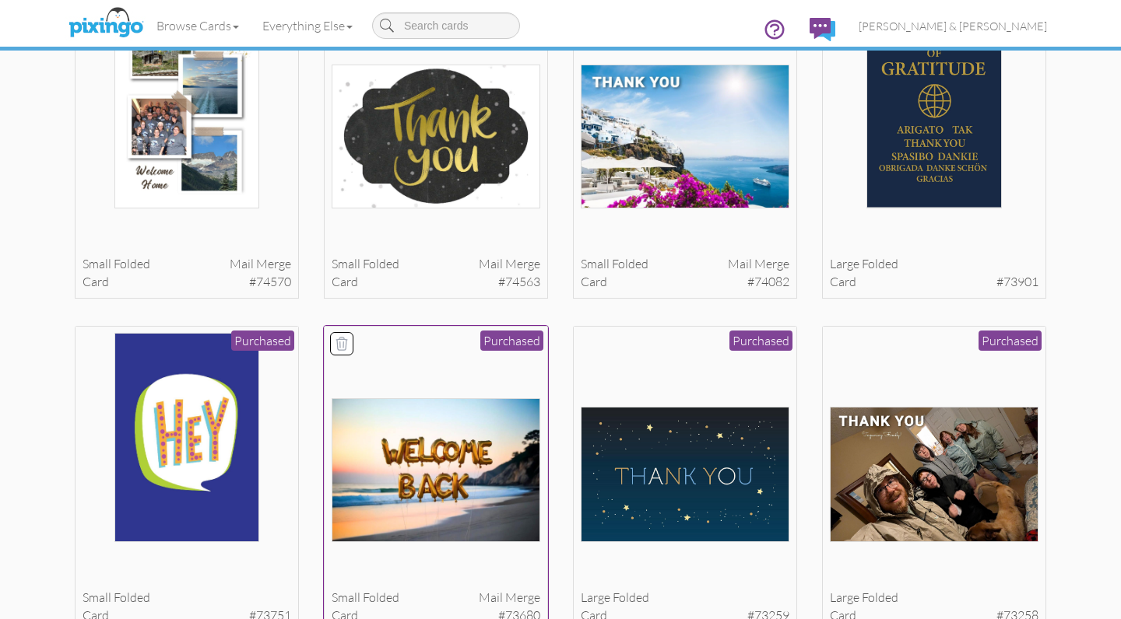
click at [514, 444] on img at bounding box center [436, 470] width 209 height 144
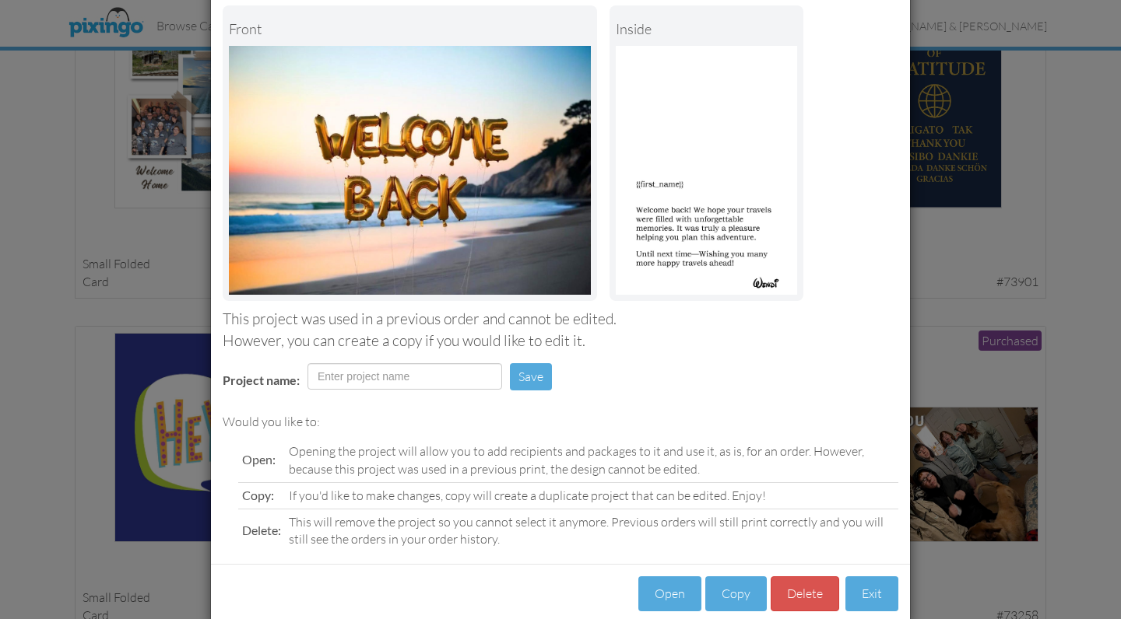
scroll to position [91, 0]
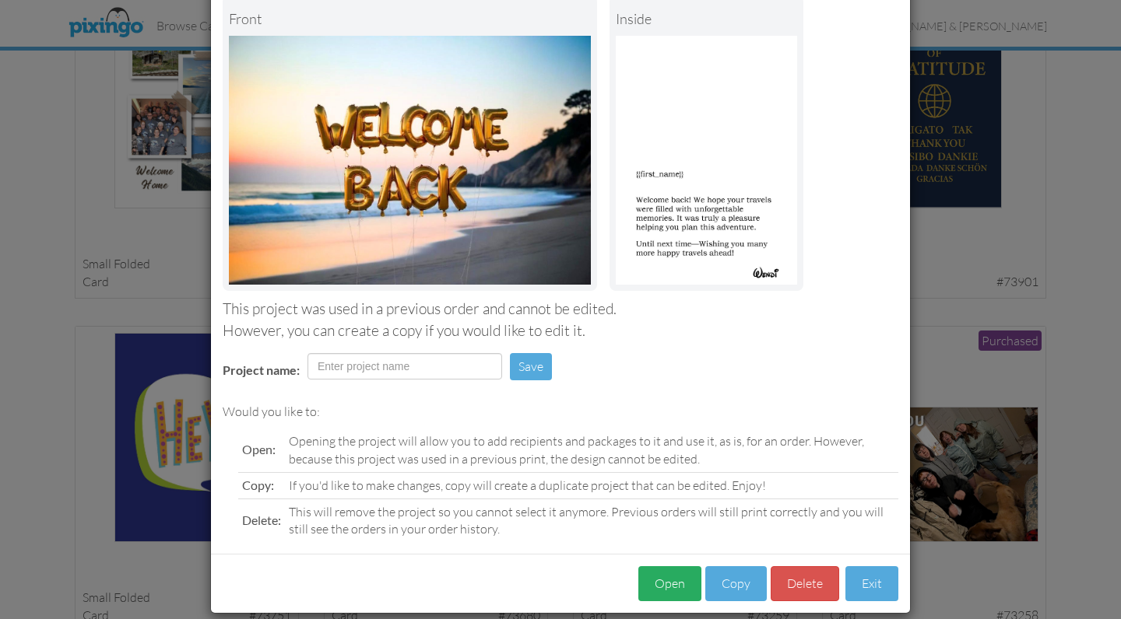
click at [686, 580] on button "Open" at bounding box center [669, 584] width 63 height 35
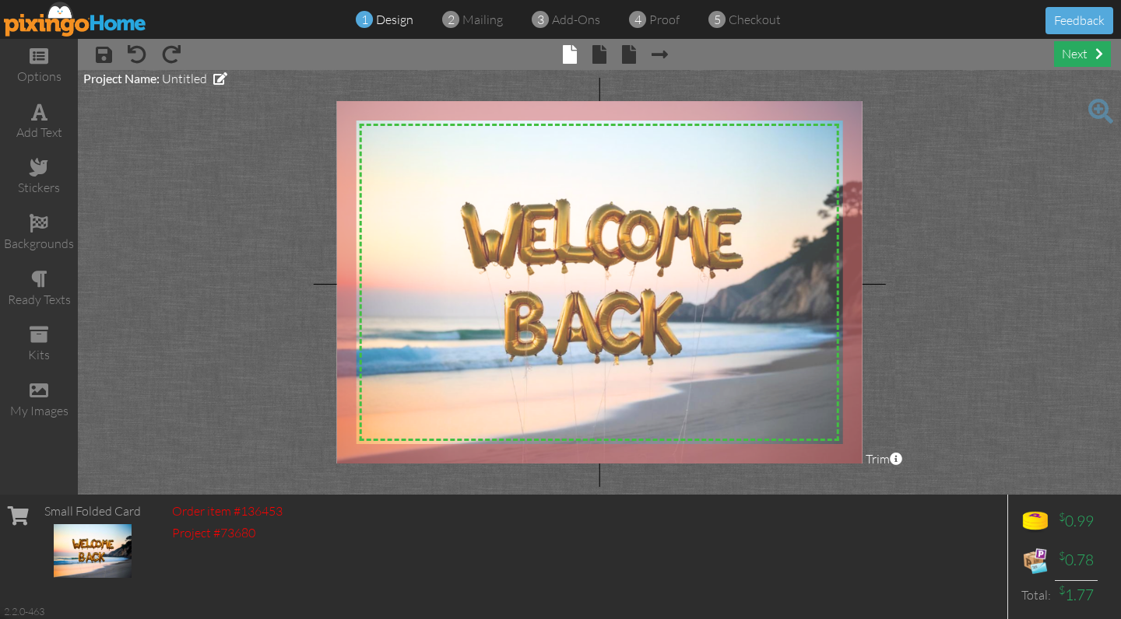
click at [1096, 48] on span at bounding box center [1099, 53] width 8 height 12
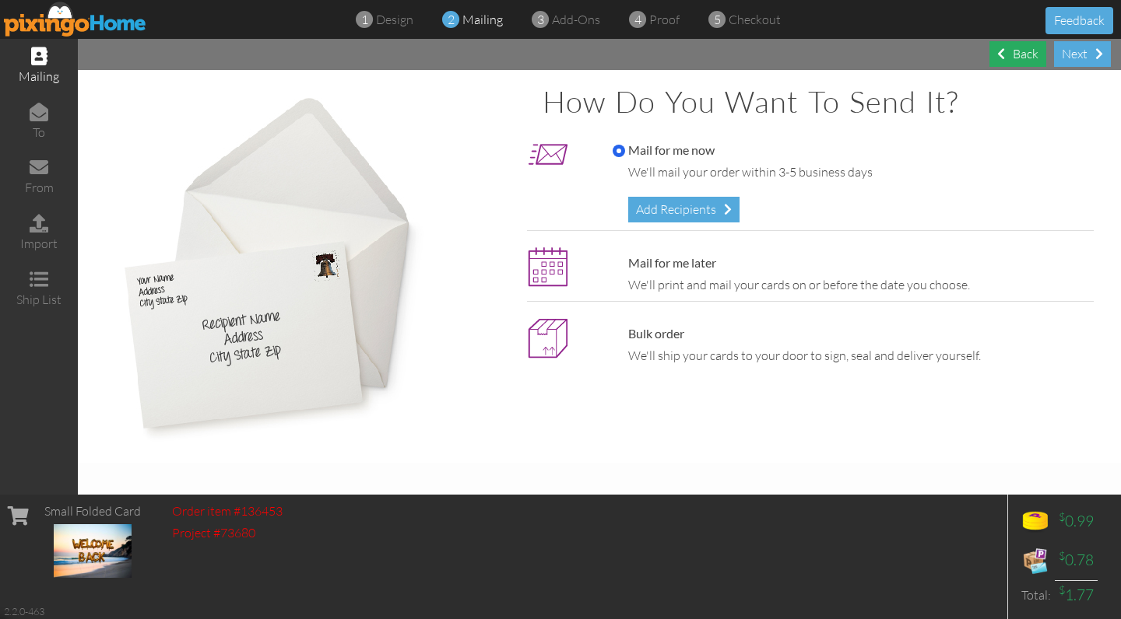
click at [1022, 48] on div "Back" at bounding box center [1017, 54] width 57 height 26
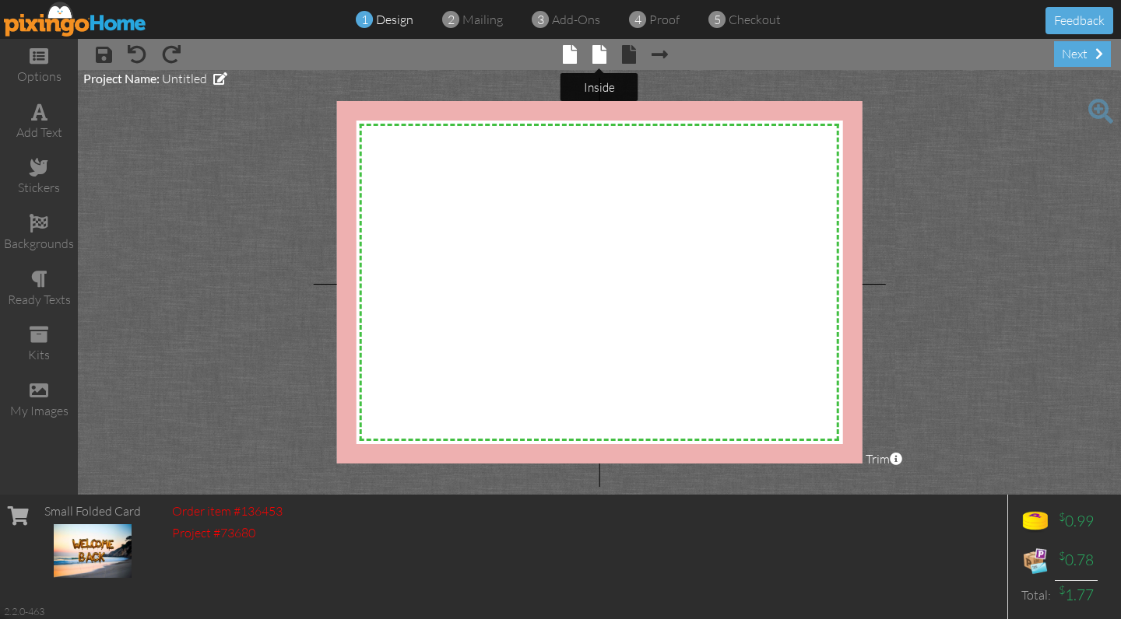
click at [602, 61] on span at bounding box center [599, 54] width 14 height 19
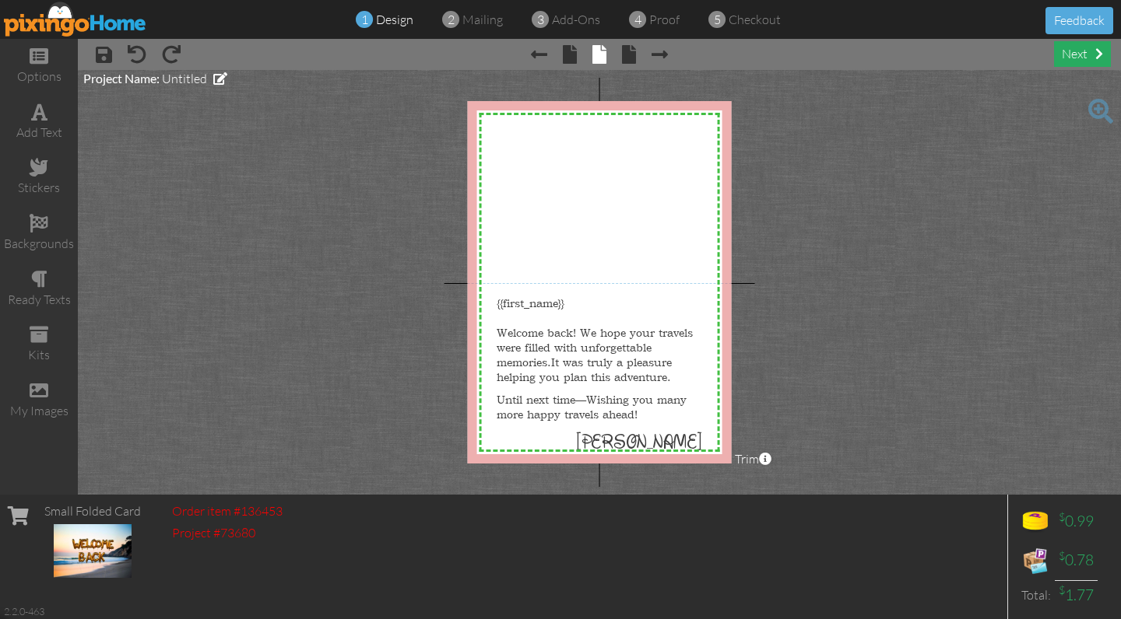
click at [1079, 48] on div "next" at bounding box center [1082, 54] width 57 height 26
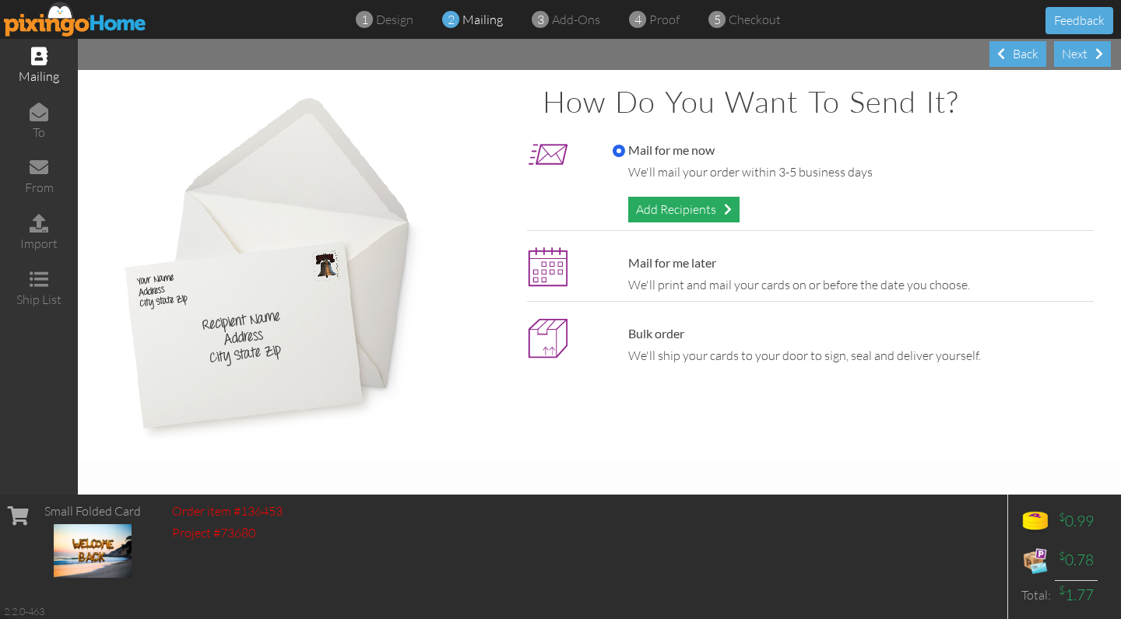
click at [661, 210] on div "Add Recipients" at bounding box center [683, 210] width 111 height 26
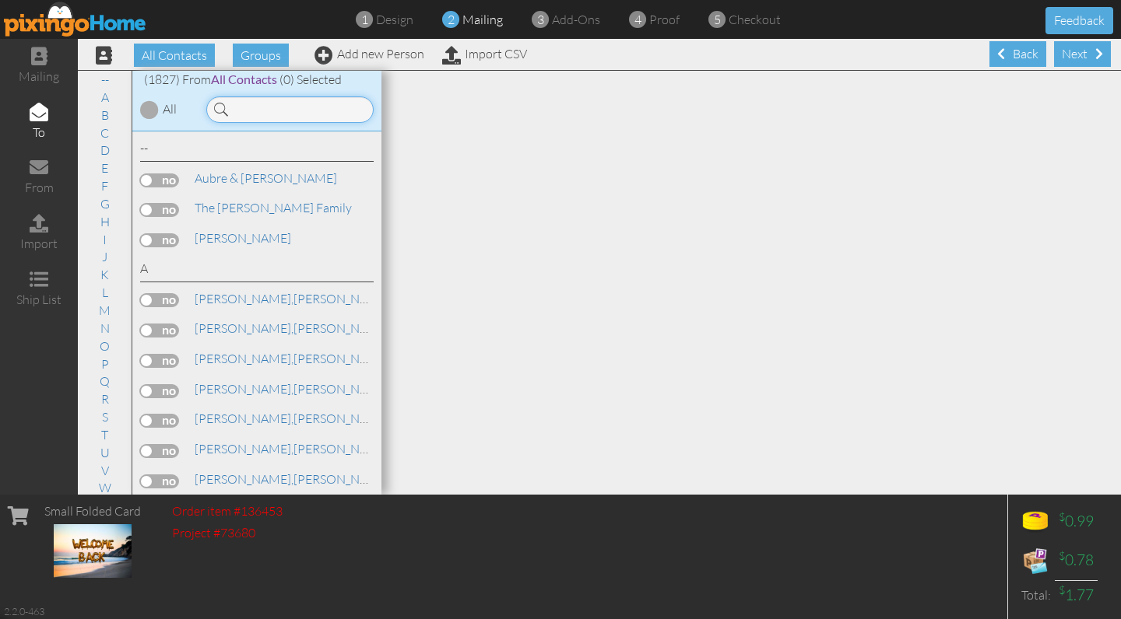
click at [287, 105] on input at bounding box center [289, 109] width 167 height 26
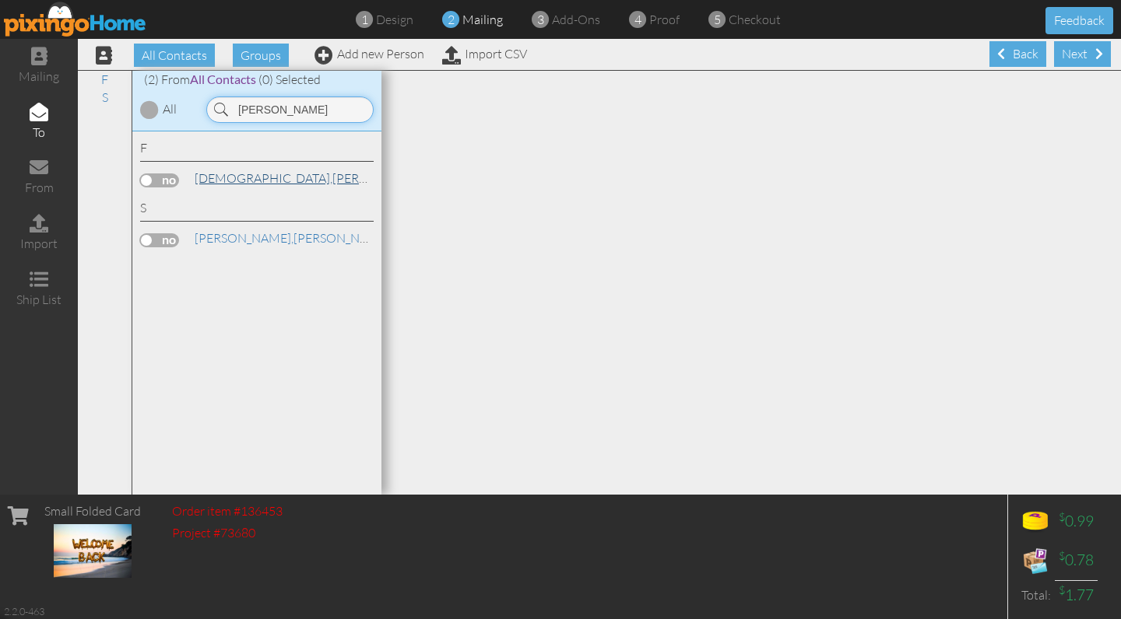
type input "[PERSON_NAME]"
click at [253, 171] on link "[PERSON_NAME]" at bounding box center [311, 178] width 237 height 19
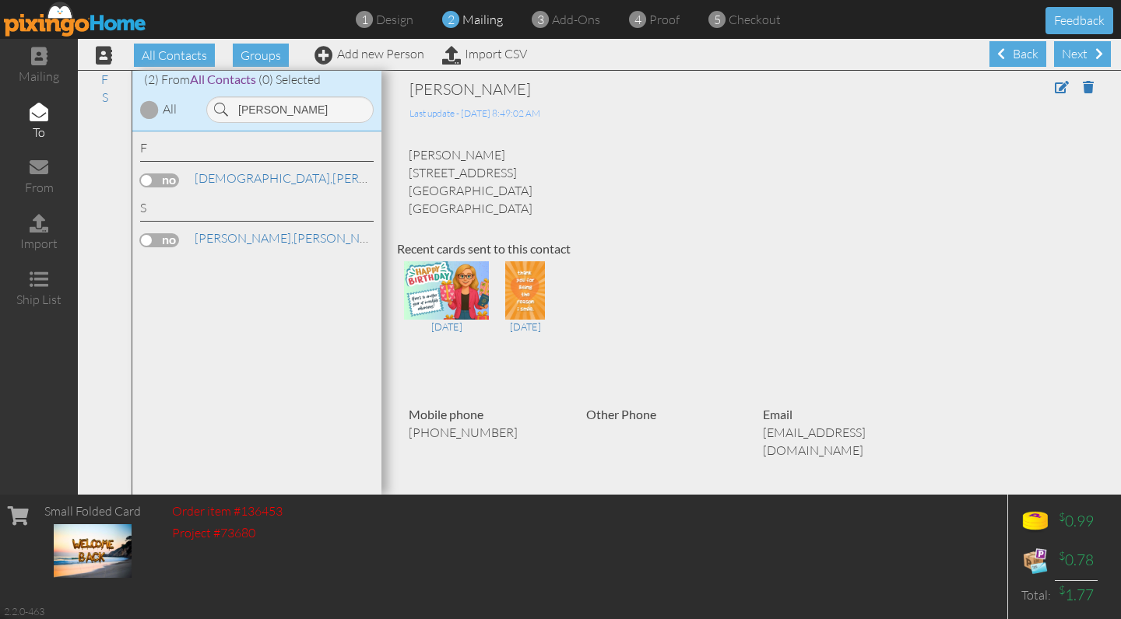
click at [171, 180] on label at bounding box center [159, 181] width 39 height 14
click at [0, 0] on input "checkbox" at bounding box center [0, 0] width 0 height 0
click at [1074, 59] on div "Next" at bounding box center [1082, 54] width 57 height 26
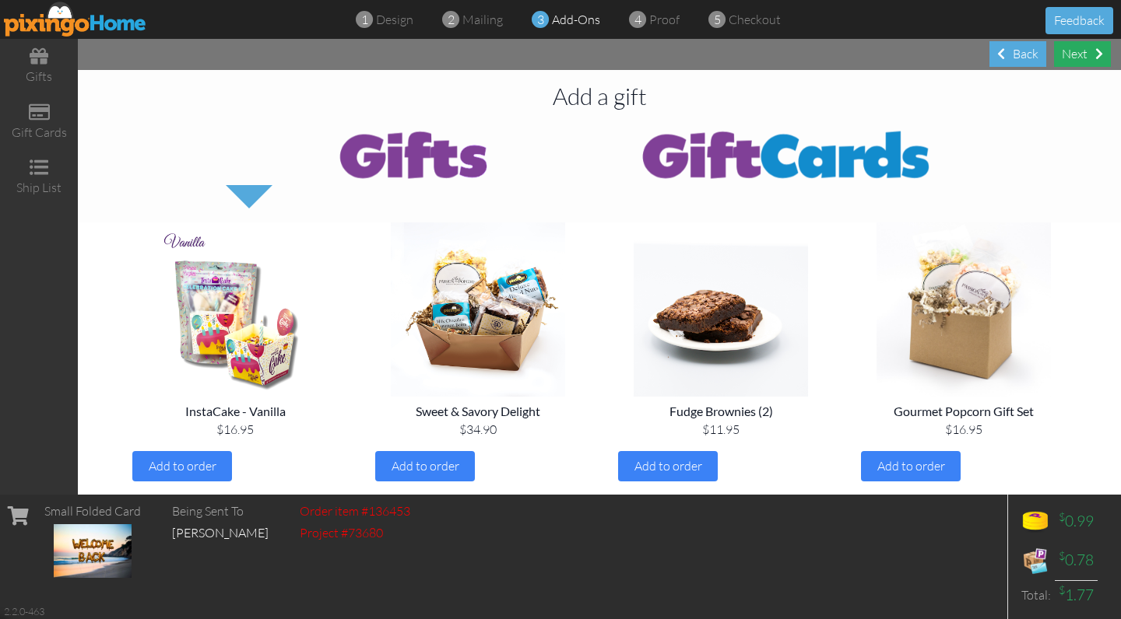
click at [1074, 59] on div "Next" at bounding box center [1082, 54] width 57 height 26
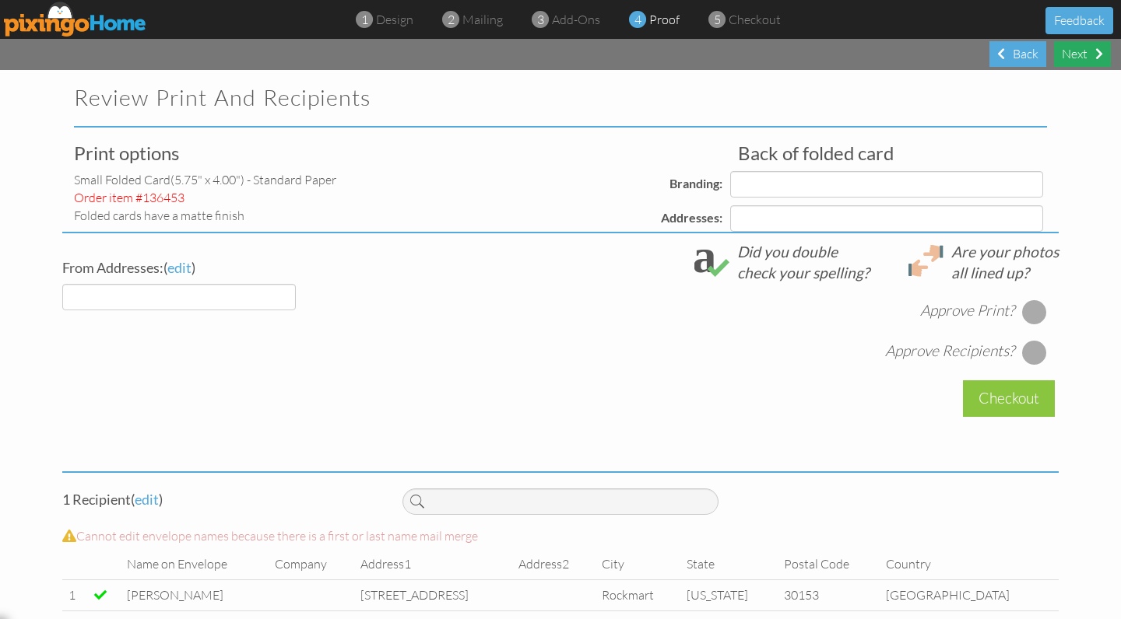
select select "object:7485"
select select "object:7489"
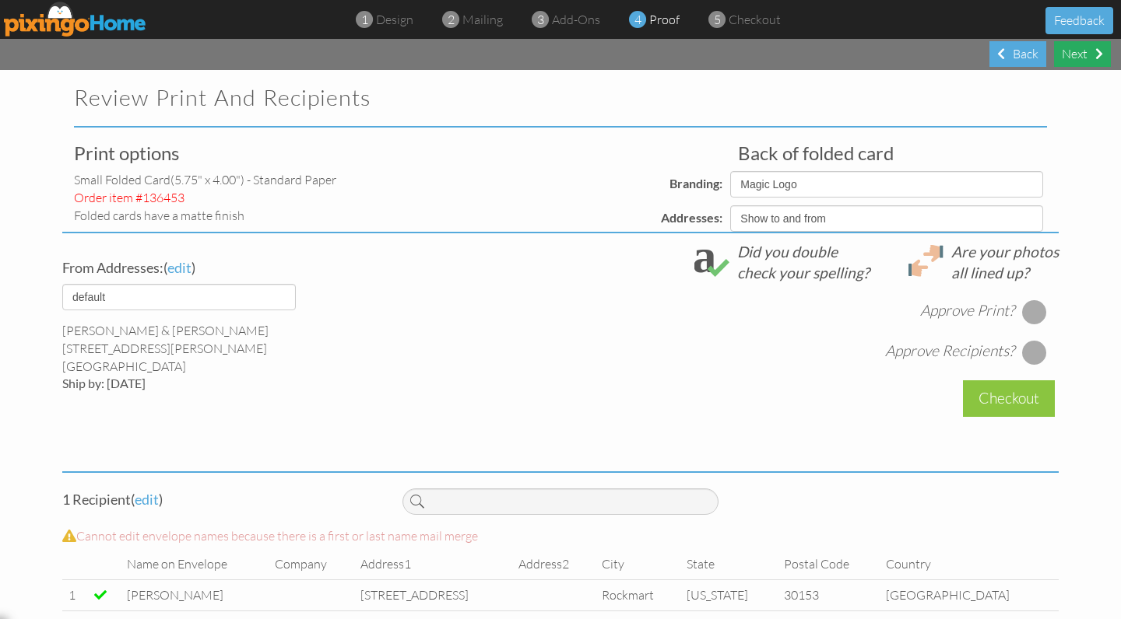
select select "object:7490"
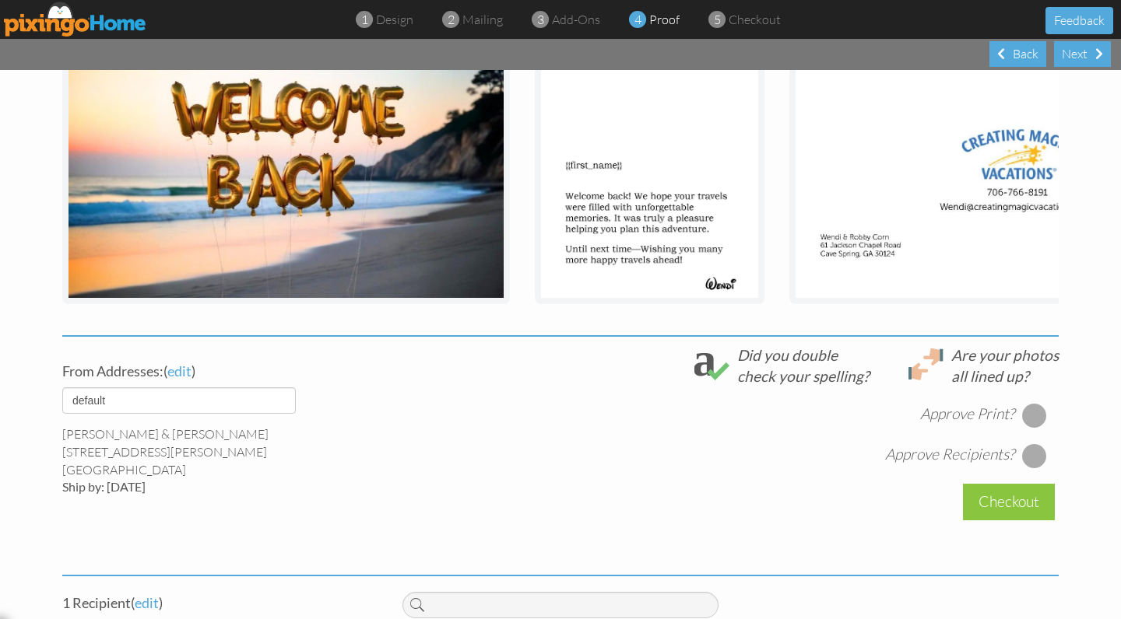
scroll to position [312, 0]
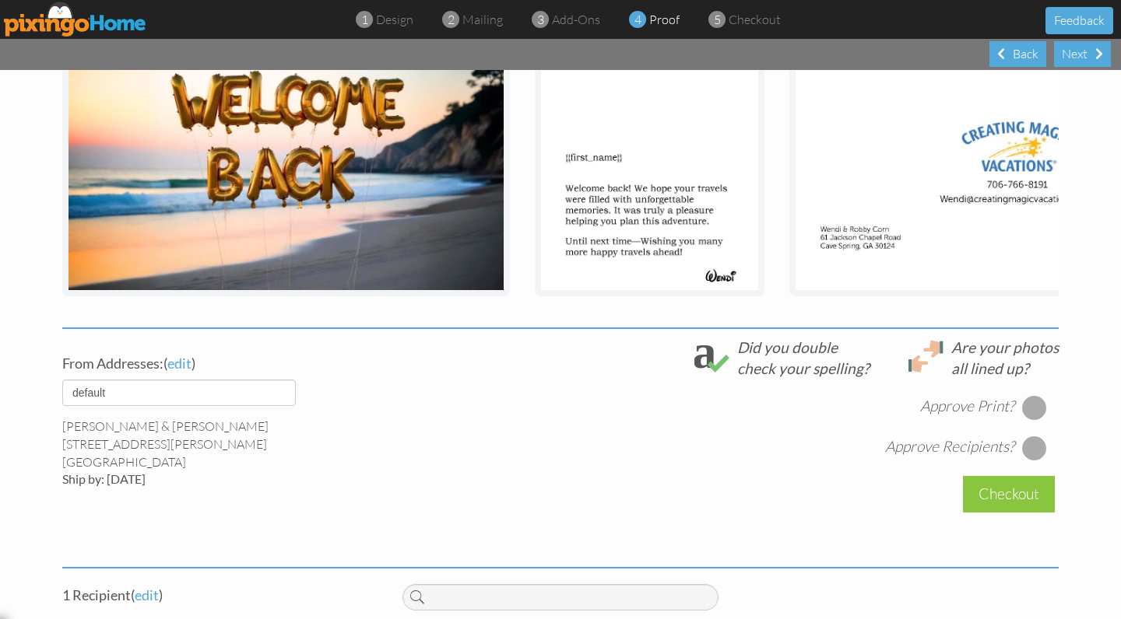
click at [1038, 404] on div at bounding box center [1034, 407] width 25 height 25
click at [1037, 441] on div at bounding box center [1034, 448] width 25 height 25
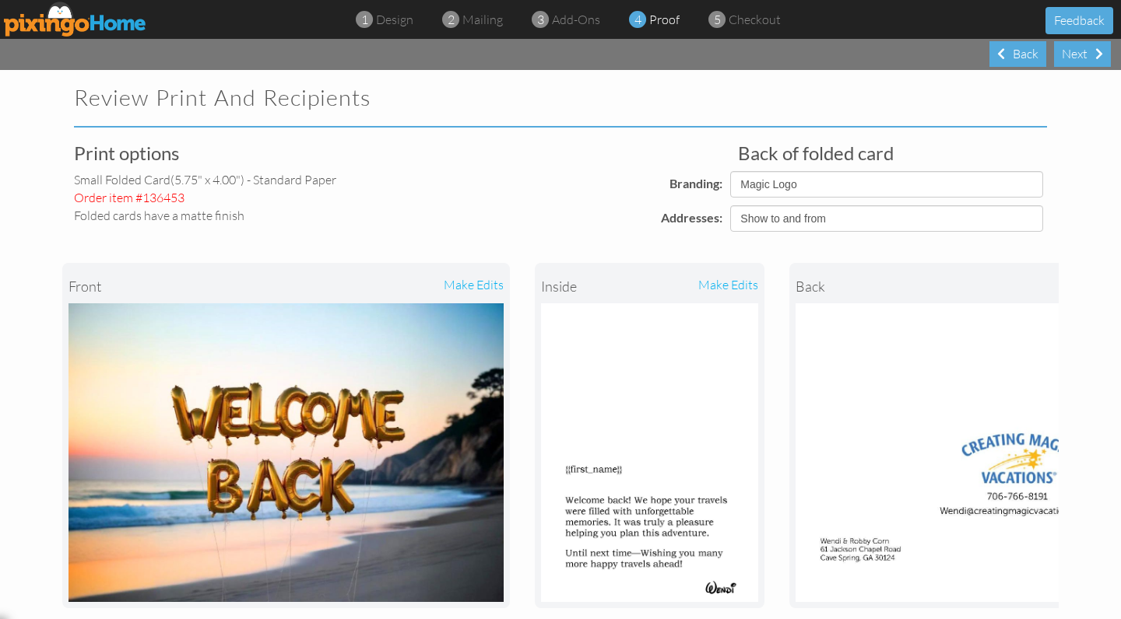
scroll to position [65, 0]
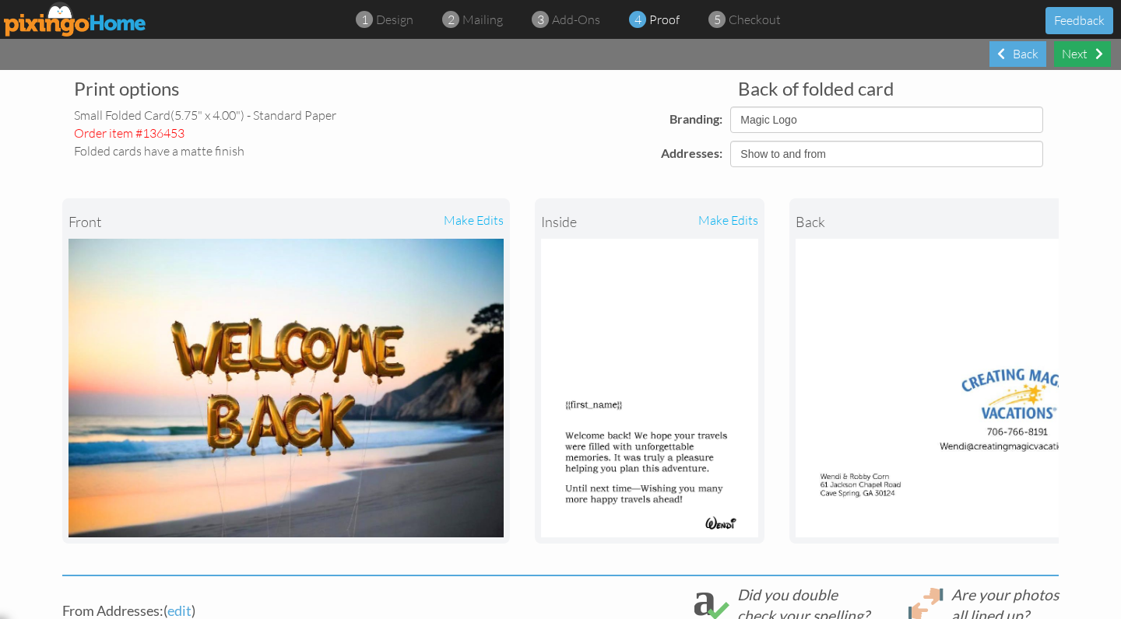
click at [1091, 58] on div "Next" at bounding box center [1082, 54] width 57 height 26
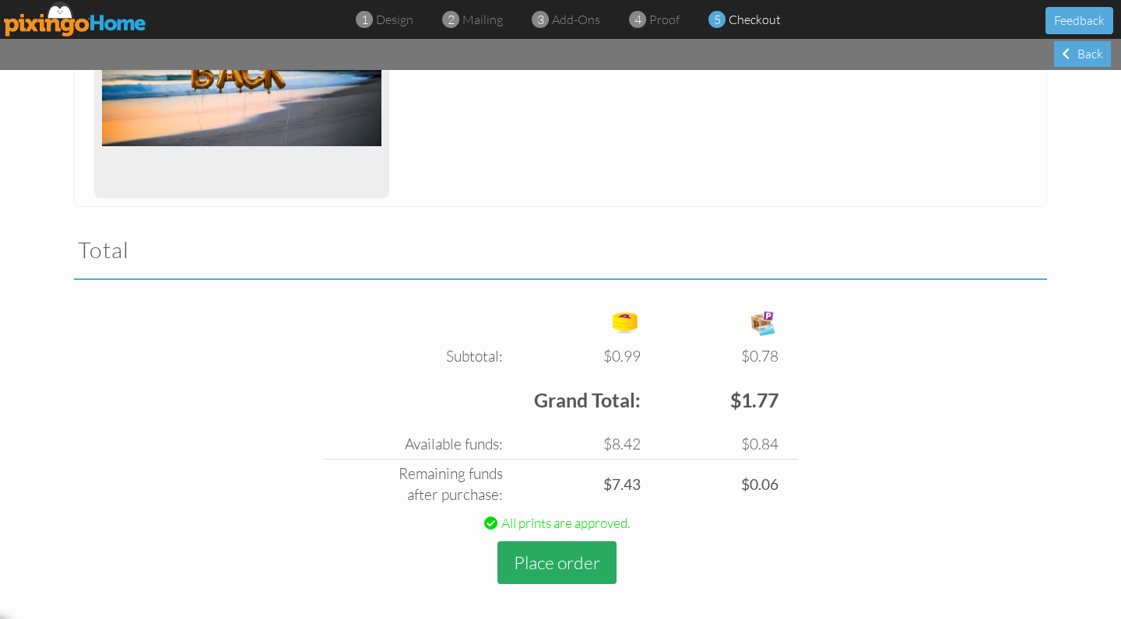
click at [571, 560] on button "Place order" at bounding box center [556, 563] width 119 height 43
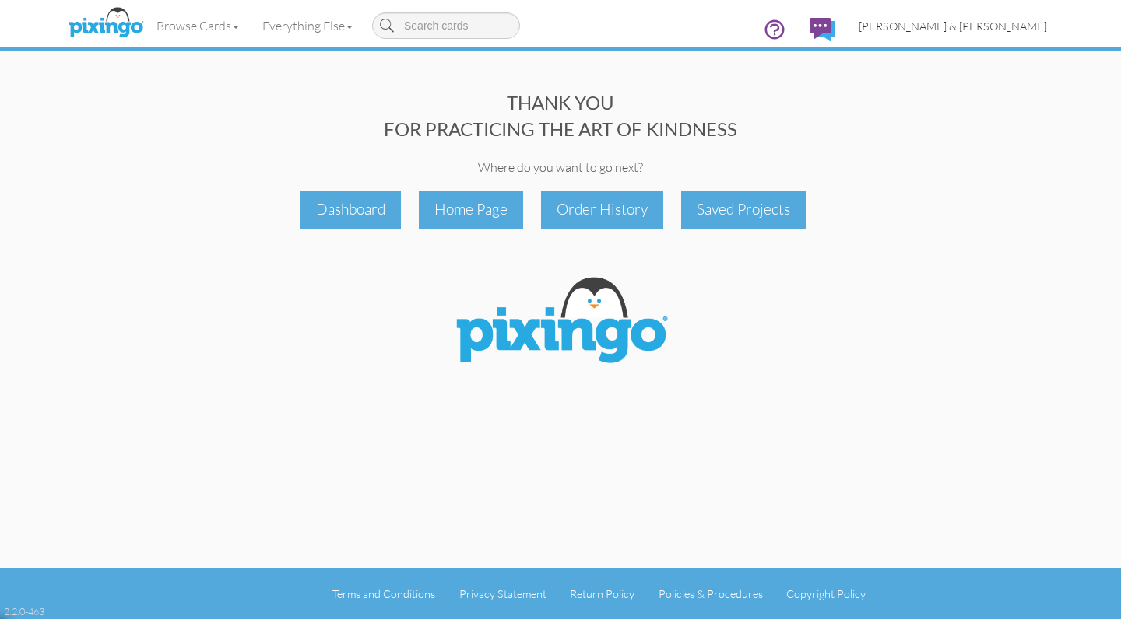
click at [969, 20] on span "[PERSON_NAME] & [PERSON_NAME]" at bounding box center [952, 25] width 188 height 13
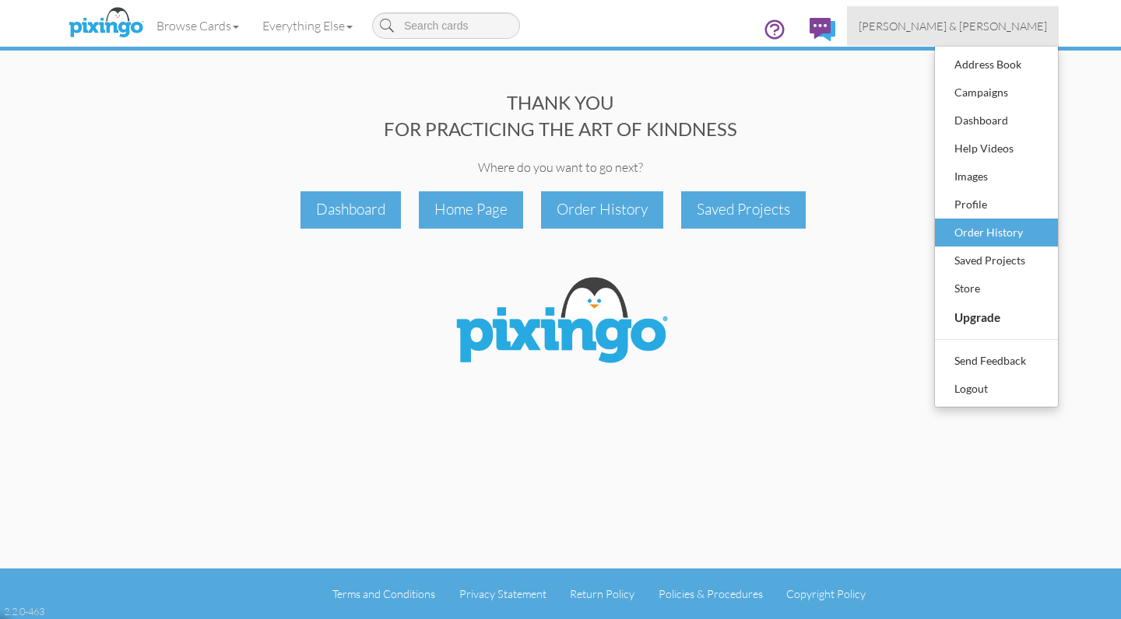
click at [974, 233] on div "Order History" at bounding box center [996, 232] width 92 height 23
